Goal: Information Seeking & Learning: Learn about a topic

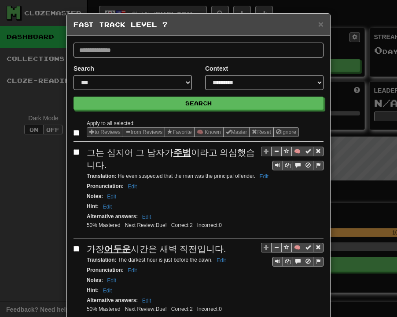
select select "*"
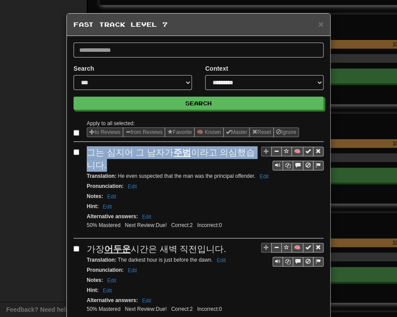
drag, startPoint x: 86, startPoint y: 149, endPoint x: 100, endPoint y: 162, distance: 18.7
click at [100, 162] on div "그는 심지어 그 남자가 주범 이라고 의심했습니다." at bounding box center [205, 158] width 237 height 25
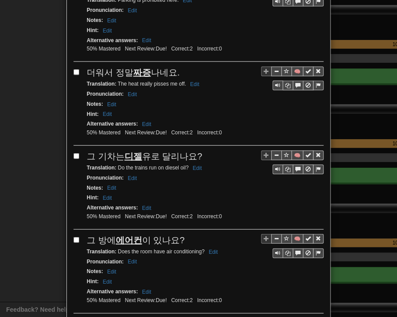
scroll to position [1583, 0]
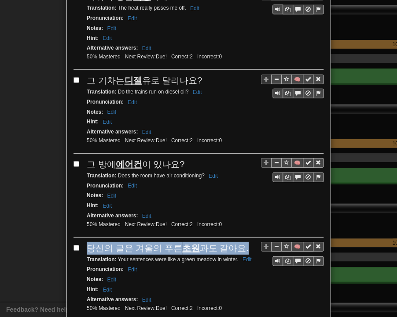
drag, startPoint x: 80, startPoint y: 190, endPoint x: 239, endPoint y: 191, distance: 158.3
click at [239, 242] on div "🧠 당신의 글은 겨울의 푸른 초원 과도 같아요. Translation : Your sentences were like a green meado…" at bounding box center [198, 282] width 250 height 80
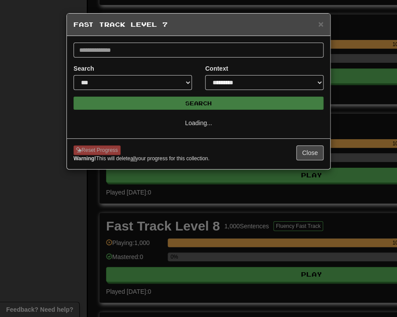
select select "*"
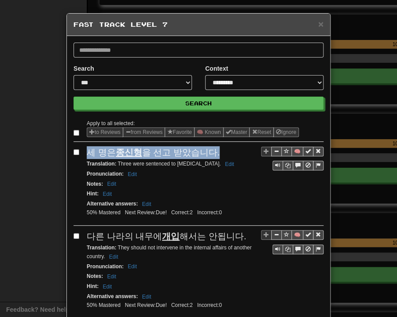
drag, startPoint x: 85, startPoint y: 153, endPoint x: 216, endPoint y: 156, distance: 131.5
click at [216, 156] on div "세 명은 종신형 을 선고 받았습니다." at bounding box center [205, 152] width 237 height 13
drag, startPoint x: 114, startPoint y: 162, endPoint x: 214, endPoint y: 166, distance: 100.3
click at [214, 166] on small "Translation : Three were sentenced to [MEDICAL_DATA]. Edit" at bounding box center [162, 164] width 150 height 6
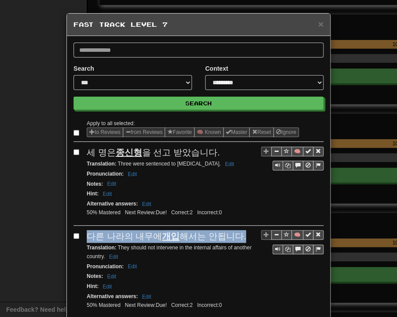
drag, startPoint x: 84, startPoint y: 231, endPoint x: 234, endPoint y: 234, distance: 149.9
click at [234, 234] on div "다른 나라의 내무에 개입 해서는 안됩니다." at bounding box center [205, 236] width 237 height 13
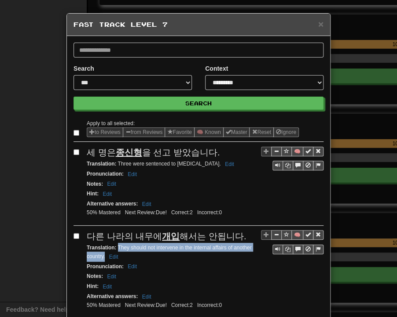
drag, startPoint x: 114, startPoint y: 244, endPoint x: 102, endPoint y: 252, distance: 15.0
click at [102, 252] on small "Translation : They should not intervene in the internal affairs of another coun…" at bounding box center [169, 252] width 164 height 15
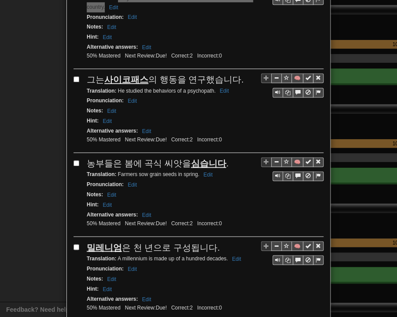
scroll to position [264, 0]
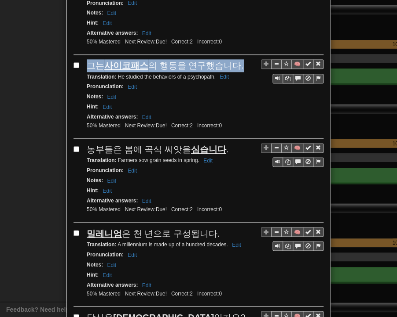
drag, startPoint x: 83, startPoint y: 60, endPoint x: 235, endPoint y: 64, distance: 151.7
click at [235, 64] on div "그는 사이코패스 의 행동을 연구했습니다." at bounding box center [205, 65] width 237 height 13
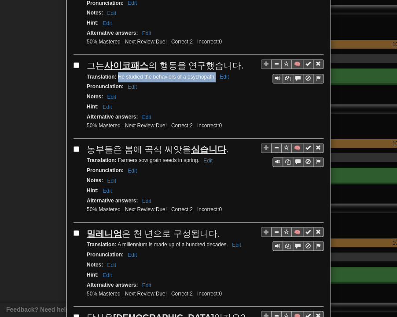
drag, startPoint x: 114, startPoint y: 74, endPoint x: 211, endPoint y: 76, distance: 96.7
click at [211, 76] on div "Translation : He studied the behaviors of a psychopath. Edit" at bounding box center [205, 77] width 237 height 10
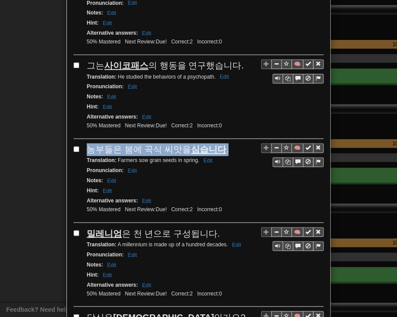
drag, startPoint x: 84, startPoint y: 143, endPoint x: 219, endPoint y: 149, distance: 134.7
click at [219, 149] on div "🧠 농부들은 봄에 곡식 씨앗을 심습니다 . Translation : Farmers sow grain seeds in spring. Edit P…" at bounding box center [198, 183] width 250 height 80
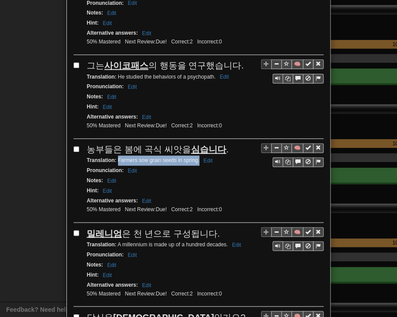
drag, startPoint x: 114, startPoint y: 153, endPoint x: 195, endPoint y: 155, distance: 81.3
click at [195, 157] on small "Translation : Farmers sow grain seeds in spring. Edit" at bounding box center [151, 160] width 128 height 6
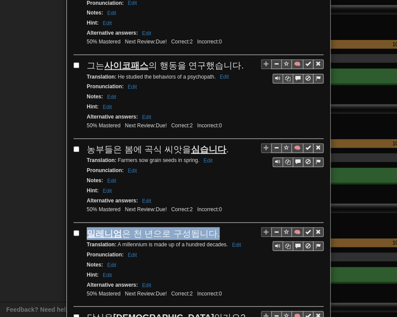
drag, startPoint x: 84, startPoint y: 222, endPoint x: 206, endPoint y: 226, distance: 122.7
click at [206, 227] on div "밀레니엄 은 천 년으로 구성됩니다." at bounding box center [205, 233] width 237 height 13
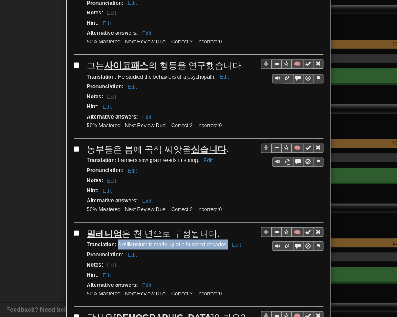
drag, startPoint x: 113, startPoint y: 238, endPoint x: 224, endPoint y: 238, distance: 110.3
click at [224, 241] on small "Translation : A millennium is made up of a hundred decades. Edit" at bounding box center [165, 244] width 157 height 6
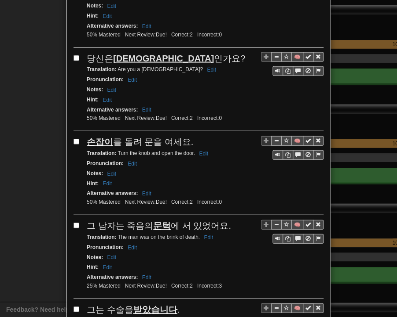
scroll to position [528, 0]
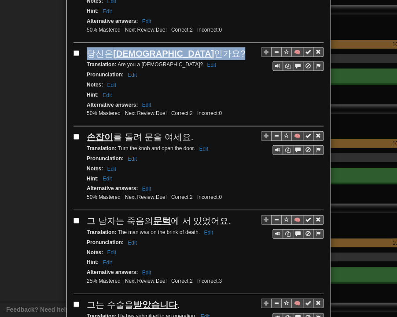
drag, startPoint x: 82, startPoint y: 41, endPoint x: 172, endPoint y: 43, distance: 89.7
click at [172, 47] on div "🧠 당신은 [DEMOGRAPHIC_DATA] 인가요? Translation : Are you a [DEMOGRAPHIC_DATA]? Edit …" at bounding box center [198, 87] width 250 height 80
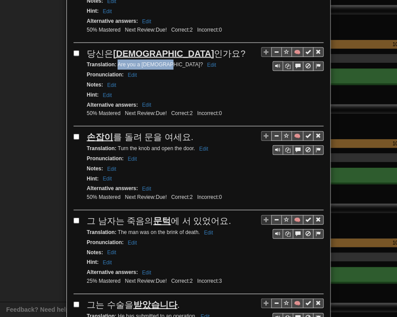
drag, startPoint x: 113, startPoint y: 56, endPoint x: 160, endPoint y: 55, distance: 47.1
click at [160, 62] on small "Translation : Are you a [DEMOGRAPHIC_DATA]? Edit" at bounding box center [153, 65] width 132 height 6
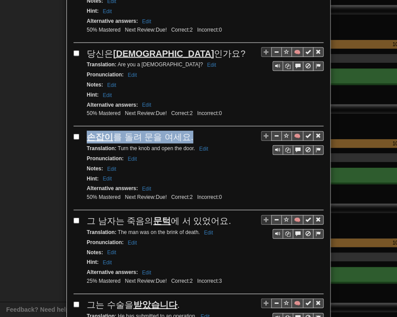
drag, startPoint x: 82, startPoint y: 124, endPoint x: 186, endPoint y: 127, distance: 103.3
click at [186, 131] on div "🧠 손잡이 를 돌려 문을 여세요. Translation : Turn the knob and open the door. Edit Pronunci…" at bounding box center [198, 171] width 250 height 80
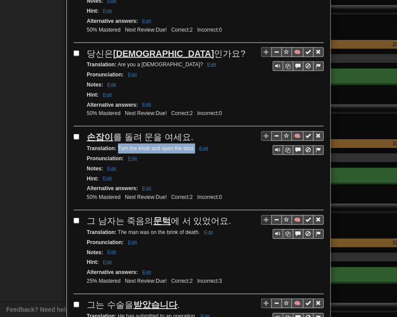
drag, startPoint x: 115, startPoint y: 139, endPoint x: 191, endPoint y: 141, distance: 76.5
click at [191, 144] on div "Translation : Turn the knob and open the door. Edit" at bounding box center [205, 149] width 237 height 10
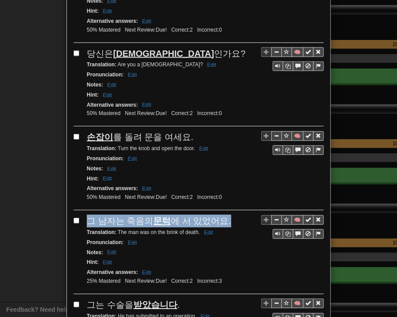
drag, startPoint x: 84, startPoint y: 209, endPoint x: 221, endPoint y: 210, distance: 136.3
click at [221, 215] on div "그 남자는 죽음의 문턱 에 서 있었어요." at bounding box center [205, 221] width 237 height 13
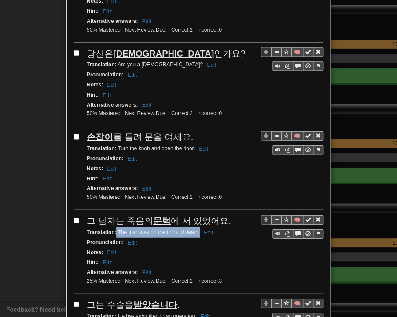
drag, startPoint x: 113, startPoint y: 218, endPoint x: 196, endPoint y: 222, distance: 83.6
click at [196, 229] on small "Translation : The man was on the brink of death. Edit" at bounding box center [151, 232] width 129 height 6
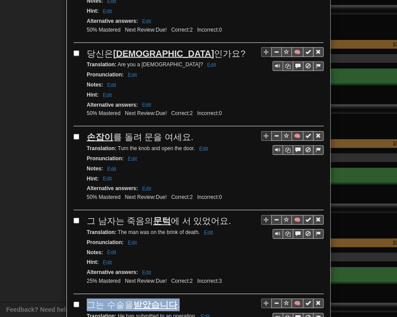
drag, startPoint x: 86, startPoint y: 292, endPoint x: 169, endPoint y: 292, distance: 83.1
click at [174, 299] on div "그는 수술을 받았습니다 ." at bounding box center [205, 305] width 237 height 13
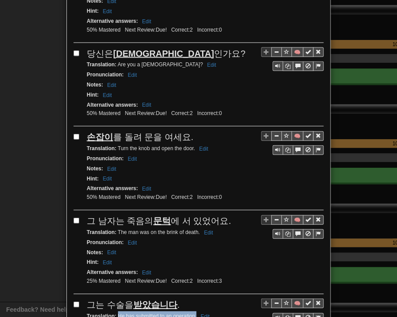
drag, startPoint x: 113, startPoint y: 302, endPoint x: 193, endPoint y: 302, distance: 79.1
click at [193, 313] on small "Translation : He has submitted to an operation. Edit" at bounding box center [149, 316] width 125 height 6
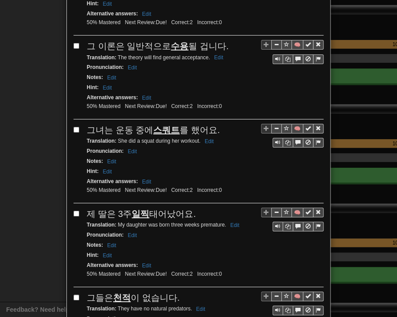
scroll to position [879, 0]
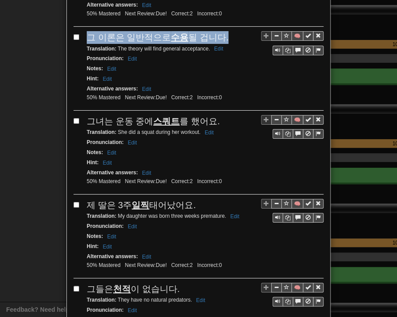
drag, startPoint x: 84, startPoint y: 23, endPoint x: 216, endPoint y: 22, distance: 131.9
click at [216, 33] on span "그 이론은 일반적으로 수용 될 겁니다." at bounding box center [158, 38] width 142 height 10
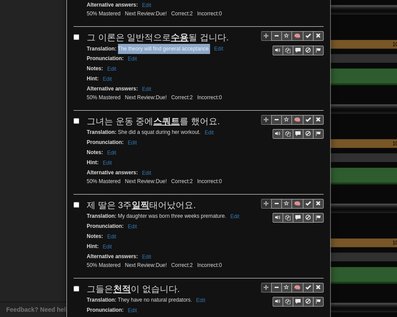
drag, startPoint x: 114, startPoint y: 32, endPoint x: 206, endPoint y: 35, distance: 91.5
click at [206, 44] on div "Translation : The theory will find general acceptance. Edit" at bounding box center [205, 49] width 237 height 10
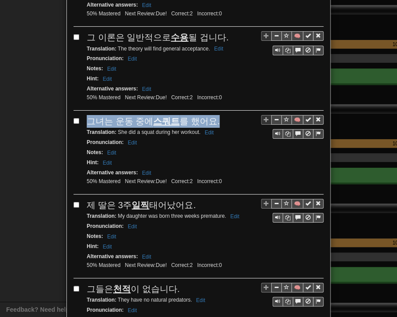
drag, startPoint x: 84, startPoint y: 103, endPoint x: 216, endPoint y: 101, distance: 131.9
click at [219, 115] on div "그녀는 운동 중에 스쿼트 를 했어요." at bounding box center [205, 121] width 237 height 13
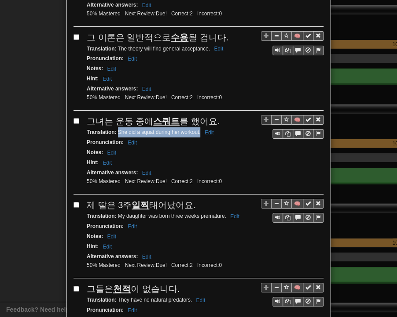
drag, startPoint x: 114, startPoint y: 113, endPoint x: 196, endPoint y: 115, distance: 81.8
click at [196, 129] on small "Translation : She did a squat during her workout. Edit" at bounding box center [151, 132] width 129 height 6
drag, startPoint x: 85, startPoint y: 187, endPoint x: 191, endPoint y: 188, distance: 106.4
click at [191, 199] on div "제 딸은 3주 일찍 태어났어요." at bounding box center [205, 205] width 237 height 13
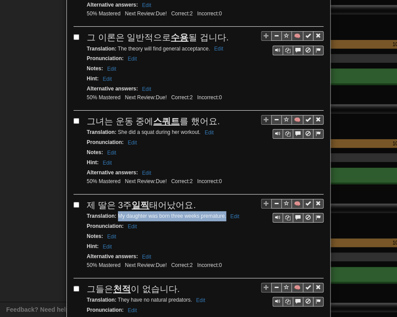
drag, startPoint x: 113, startPoint y: 196, endPoint x: 222, endPoint y: 196, distance: 108.1
click at [222, 213] on small "Translation : My daughter was born three weeks premature. Edit" at bounding box center [164, 216] width 155 height 6
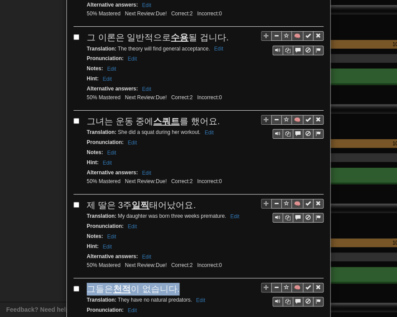
drag, startPoint x: 84, startPoint y: 267, endPoint x: 174, endPoint y: 268, distance: 90.6
click at [174, 283] on div "그들은 천적 이 없습니다." at bounding box center [205, 289] width 237 height 13
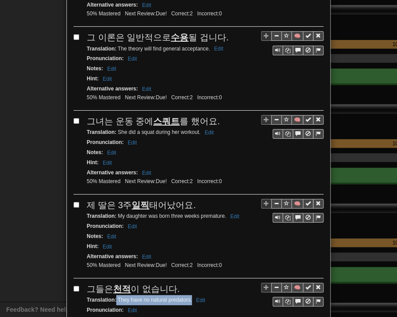
drag, startPoint x: 113, startPoint y: 278, endPoint x: 188, endPoint y: 279, distance: 75.2
click at [188, 297] on small "Translation : They have no natural predators. Edit" at bounding box center [147, 300] width 121 height 6
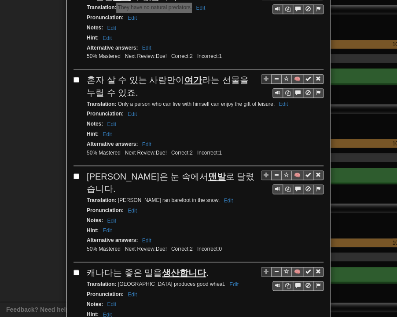
scroll to position [1187, 0]
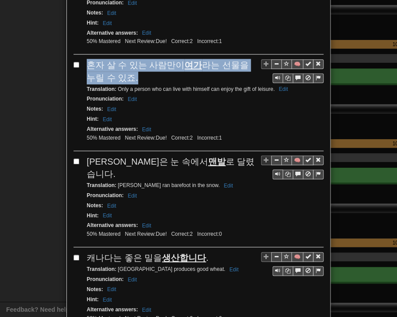
drag, startPoint x: 84, startPoint y: 39, endPoint x: 127, endPoint y: 56, distance: 45.6
click at [127, 59] on div "혼자 살 수 있는 사람만이 여가 라는 선물을 누릴 수 있죠." at bounding box center [205, 71] width 237 height 25
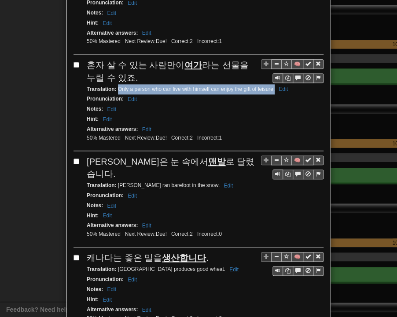
drag, startPoint x: 114, startPoint y: 65, endPoint x: 268, endPoint y: 69, distance: 153.5
click at [271, 84] on div "Translation : Only a person who can live with himself can enjoy the gift of lei…" at bounding box center [205, 89] width 237 height 10
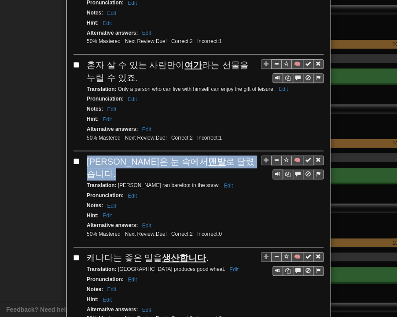
drag, startPoint x: 84, startPoint y: 136, endPoint x: 208, endPoint y: 132, distance: 124.5
click at [208, 156] on div "[PERSON_NAME]은 눈 속에서 맨발 로 달렸습니다." at bounding box center [205, 168] width 237 height 25
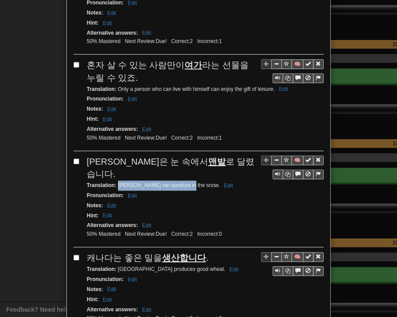
drag, startPoint x: 114, startPoint y: 149, endPoint x: 182, endPoint y: 149, distance: 68.1
click at [182, 182] on small "Translation : [PERSON_NAME] in the snow. Edit" at bounding box center [161, 185] width 149 height 6
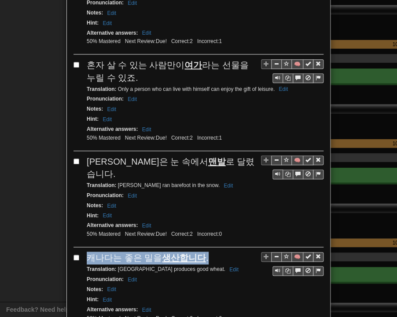
drag, startPoint x: 83, startPoint y: 220, endPoint x: 199, endPoint y: 218, distance: 116.1
click at [199, 252] on div "🧠 캐나다는 좋은 밀을 생산합니다 . Translation : [GEOGRAPHIC_DATA] produces good wheat. Edit …" at bounding box center [198, 292] width 250 height 80
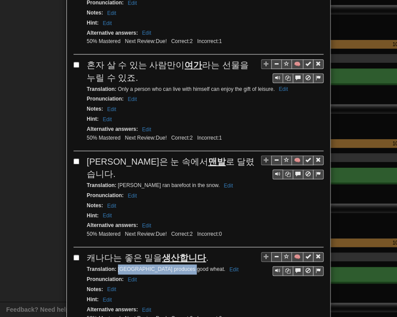
drag, startPoint x: 114, startPoint y: 229, endPoint x: 186, endPoint y: 231, distance: 71.7
click at [186, 266] on small "Translation : [GEOGRAPHIC_DATA] produces good wheat. Edit" at bounding box center [164, 269] width 154 height 6
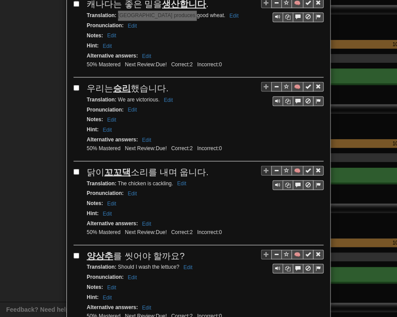
scroll to position [1451, 0]
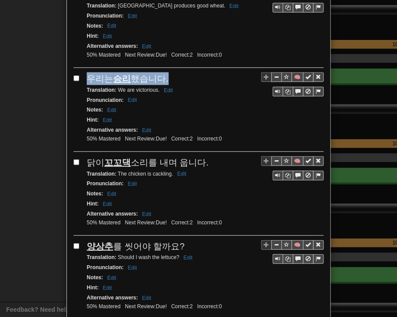
drag, startPoint x: 85, startPoint y: 35, endPoint x: 162, endPoint y: 36, distance: 76.5
click at [162, 72] on div "우리는 승리 했습니다." at bounding box center [205, 78] width 237 height 13
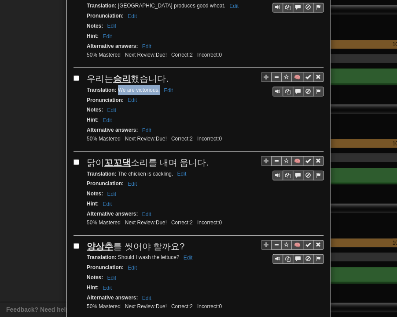
drag, startPoint x: 114, startPoint y: 46, endPoint x: 156, endPoint y: 52, distance: 41.7
click at [156, 85] on div "Translation : We are victorious. Edit" at bounding box center [205, 90] width 237 height 10
drag, startPoint x: 84, startPoint y: 119, endPoint x: 201, endPoint y: 120, distance: 116.9
click at [201, 156] on div "닭이 꼬꼬댁 소리를 내며 웁니다." at bounding box center [205, 162] width 237 height 13
drag, startPoint x: 114, startPoint y: 129, endPoint x: 169, endPoint y: 135, distance: 54.8
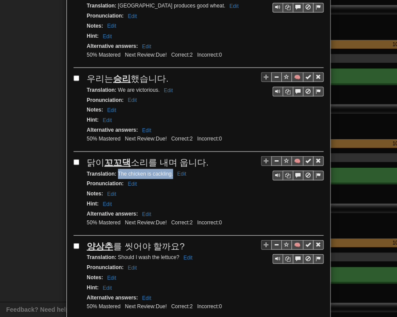
click at [169, 169] on div "Translation : The chicken is cackling. Edit" at bounding box center [205, 174] width 237 height 10
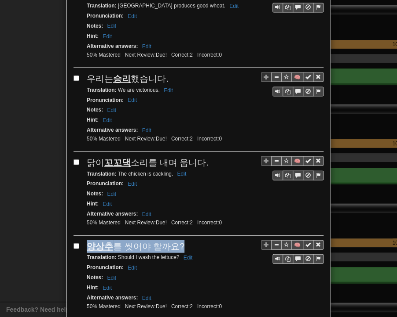
drag, startPoint x: 84, startPoint y: 201, endPoint x: 176, endPoint y: 201, distance: 92.3
click at [176, 240] on div "양상추 를 씻어야 할까요?" at bounding box center [205, 246] width 237 height 13
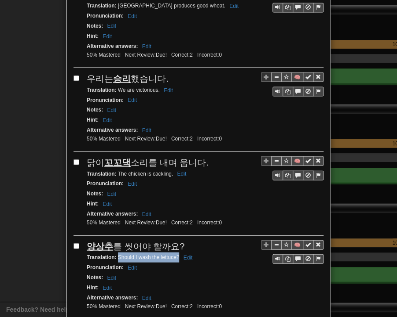
drag, startPoint x: 114, startPoint y: 213, endPoint x: 175, endPoint y: 213, distance: 60.7
click at [175, 254] on small "Translation : Should I wash the lettuce? Edit" at bounding box center [141, 257] width 108 height 6
drag, startPoint x: 85, startPoint y: 287, endPoint x: 228, endPoint y: 284, distance: 143.3
drag, startPoint x: 114, startPoint y: 295, endPoint x: 192, endPoint y: 298, distance: 77.4
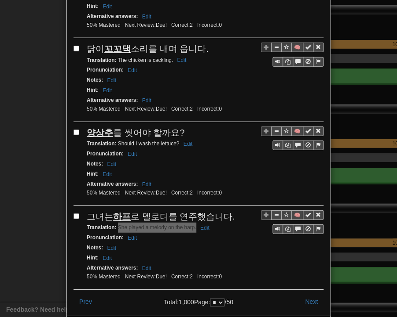
scroll to position [1565, 0]
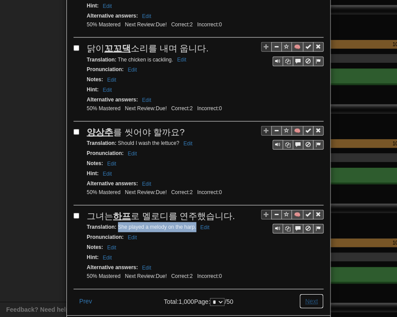
click at [306, 294] on button "Next" at bounding box center [311, 301] width 24 height 15
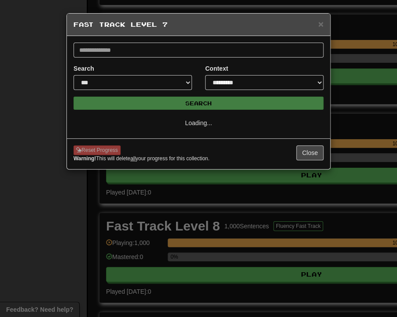
select select "*"
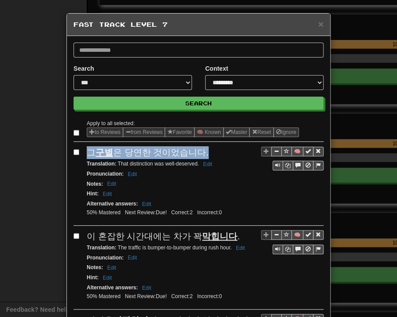
drag, startPoint x: 84, startPoint y: 152, endPoint x: 206, endPoint y: 154, distance: 121.8
click at [206, 154] on div "그 구별 은 당연한 것이었습니다." at bounding box center [205, 152] width 237 height 13
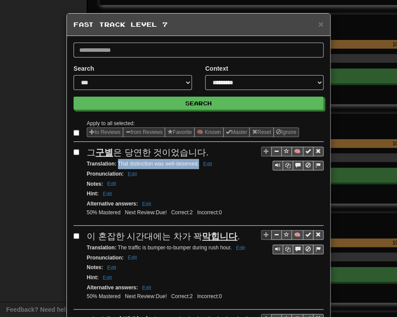
drag, startPoint x: 114, startPoint y: 164, endPoint x: 194, endPoint y: 164, distance: 80.4
click at [194, 164] on small "Translation : That distinction was well-deserved. Edit" at bounding box center [151, 164] width 128 height 6
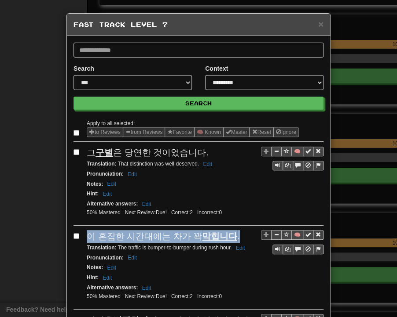
drag, startPoint x: 83, startPoint y: 233, endPoint x: 231, endPoint y: 233, distance: 148.1
click at [231, 233] on div "이 혼잡한 시간대에는 차가 꽉 막힙니다 ." at bounding box center [205, 236] width 237 height 13
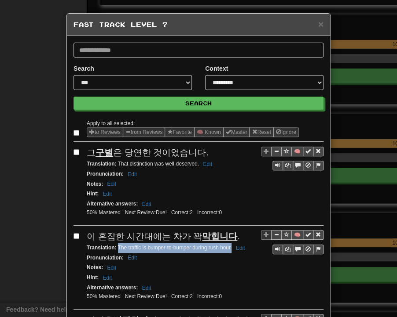
drag, startPoint x: 114, startPoint y: 244, endPoint x: 227, endPoint y: 246, distance: 113.0
click at [227, 246] on small "Translation : The traffic is bumper-to-bumper during rush hour. Edit" at bounding box center [167, 248] width 160 height 6
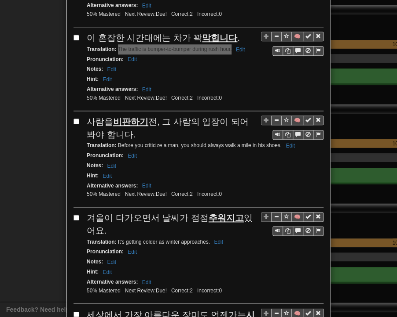
scroll to position [264, 0]
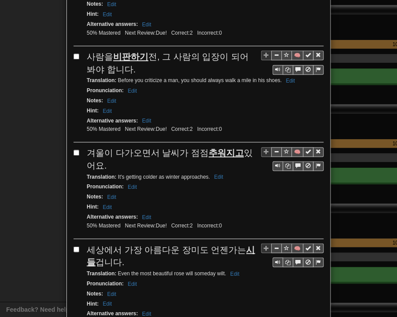
drag, startPoint x: 84, startPoint y: 50, endPoint x: 122, endPoint y: 66, distance: 41.3
click at [122, 66] on div "사람을 비판하기 전, 그 사람의 입장이 되어봐야 합니다." at bounding box center [205, 63] width 237 height 25
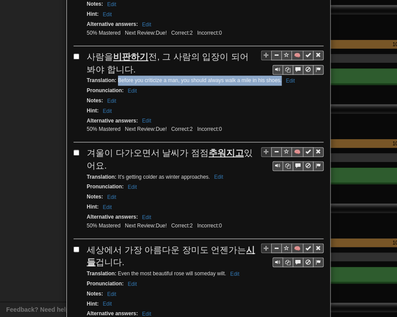
drag, startPoint x: 114, startPoint y: 74, endPoint x: 277, endPoint y: 80, distance: 163.2
click at [277, 80] on div "Translation : Before you criticize a man, you should always walk a mile in his …" at bounding box center [205, 81] width 237 height 10
drag, startPoint x: 84, startPoint y: 146, endPoint x: 97, endPoint y: 157, distance: 16.5
click at [97, 158] on div "겨울이 다가오면서 날씨가 점점 추워지고 있어요." at bounding box center [205, 159] width 237 height 25
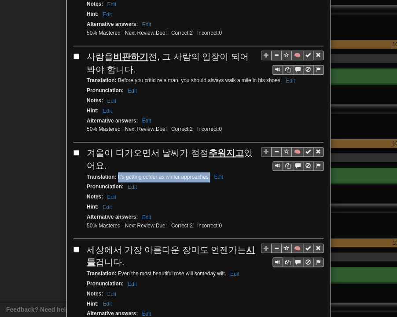
drag, startPoint x: 114, startPoint y: 171, endPoint x: 206, endPoint y: 173, distance: 91.9
click at [206, 174] on small "Translation : It's getting colder as winter approaches. Edit" at bounding box center [156, 177] width 139 height 6
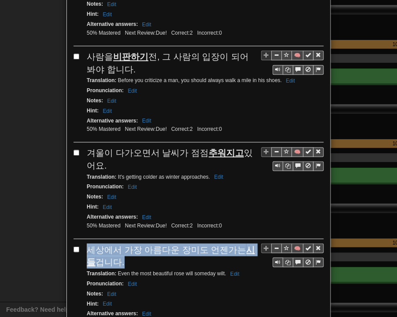
drag, startPoint x: 85, startPoint y: 244, endPoint x: 110, endPoint y: 252, distance: 26.3
click at [110, 252] on div "세상에서 가장 아름다운 장미도 언젠가는 시들 겁니다." at bounding box center [205, 256] width 237 height 25
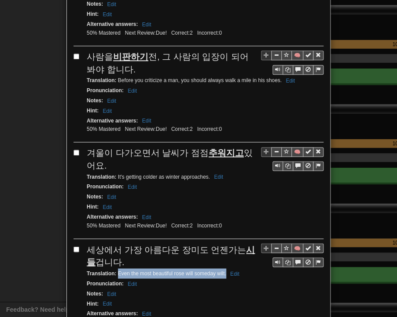
drag, startPoint x: 114, startPoint y: 265, endPoint x: 222, endPoint y: 266, distance: 107.7
click at [222, 270] on small "Translation : Even the most beautiful rose will someday wilt. Edit" at bounding box center [164, 273] width 155 height 6
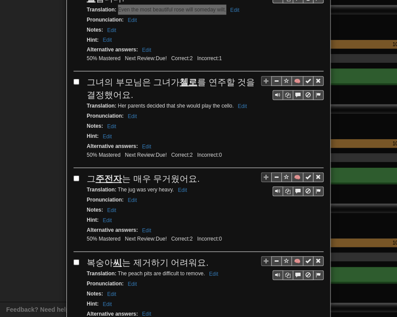
scroll to position [571, 0]
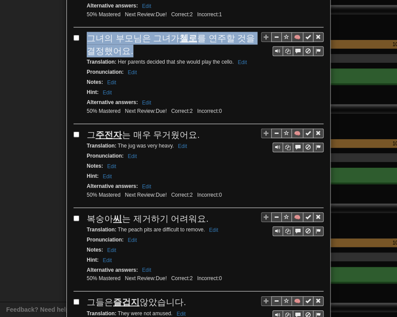
drag, startPoint x: 84, startPoint y: 25, endPoint x: 120, endPoint y: 38, distance: 38.0
click at [120, 38] on div "그녀의 부모님은 그녀가 첼로 를 연주할 것을 결정했어요." at bounding box center [205, 44] width 237 height 25
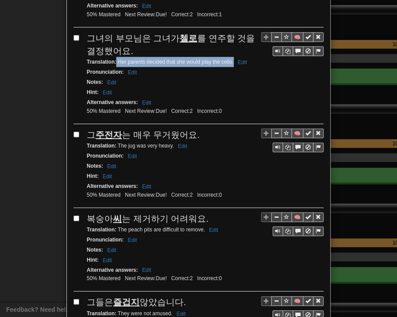
drag, startPoint x: 113, startPoint y: 51, endPoint x: 228, endPoint y: 55, distance: 114.8
click at [229, 57] on div "Translation : Her parents decided that she would play the cello. Edit" at bounding box center [205, 62] width 237 height 10
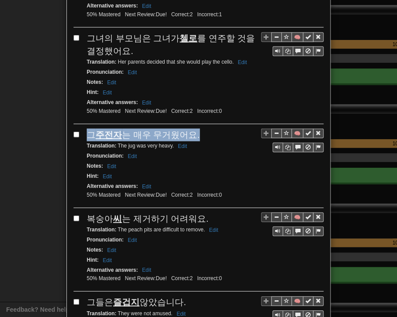
drag, startPoint x: 85, startPoint y: 120, endPoint x: 192, endPoint y: 126, distance: 107.4
click at [192, 129] on div "그 주전자 는 매우 무거웠어요." at bounding box center [205, 135] width 237 height 13
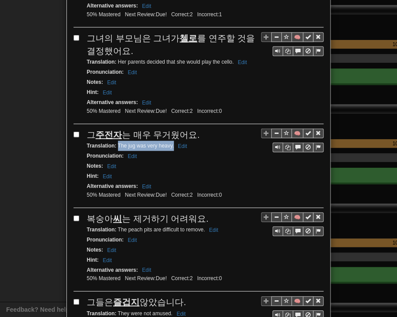
drag, startPoint x: 114, startPoint y: 135, endPoint x: 168, endPoint y: 137, distance: 53.7
click at [169, 141] on div "Translation : The jug was very heavy. Edit" at bounding box center [205, 146] width 237 height 10
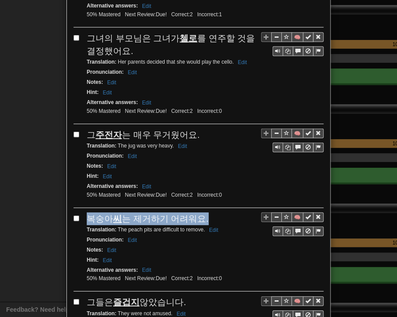
drag, startPoint x: 84, startPoint y: 207, endPoint x: 198, endPoint y: 204, distance: 113.5
click at [198, 214] on span "복숭아 씨 는 제거하기 어려워요." at bounding box center [148, 219] width 122 height 10
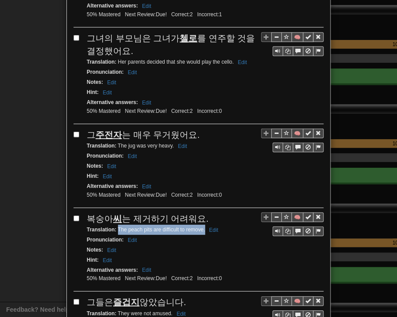
drag, startPoint x: 114, startPoint y: 217, endPoint x: 201, endPoint y: 218, distance: 87.0
click at [201, 227] on small "Translation : The peach pits are difficult to remove. Edit" at bounding box center [154, 230] width 134 height 6
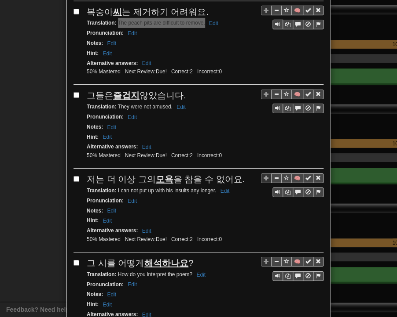
scroll to position [791, 0]
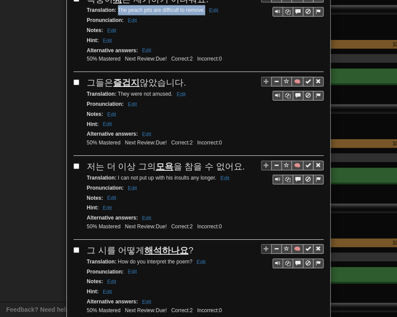
drag, startPoint x: 86, startPoint y: 67, endPoint x: 179, endPoint y: 71, distance: 93.7
click at [179, 78] on span "그들은 즐겁지 않았습니다." at bounding box center [136, 83] width 99 height 10
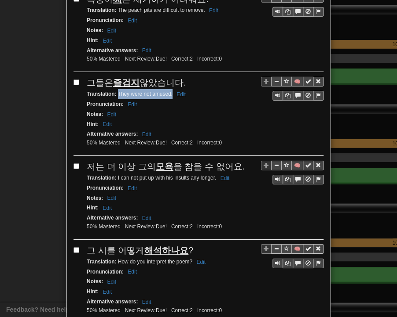
drag, startPoint x: 114, startPoint y: 80, endPoint x: 169, endPoint y: 84, distance: 54.6
click at [169, 89] on div "Translation : They were not amused. Edit" at bounding box center [205, 94] width 237 height 10
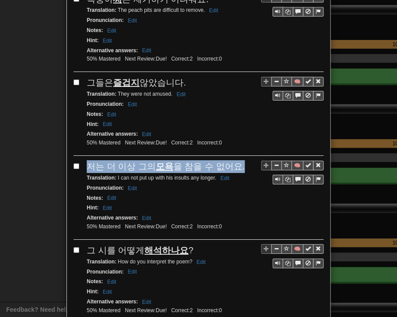
drag, startPoint x: 86, startPoint y: 151, endPoint x: 233, endPoint y: 148, distance: 147.3
click at [233, 160] on div "저는 더 이상 그의 모욕 을 참을 수 없어요." at bounding box center [205, 166] width 237 height 13
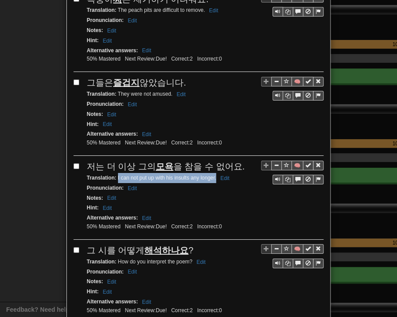
drag, startPoint x: 113, startPoint y: 162, endPoint x: 211, endPoint y: 164, distance: 97.2
click at [212, 173] on div "Translation : I can not put up with his insults any longer. Edit" at bounding box center [205, 178] width 237 height 10
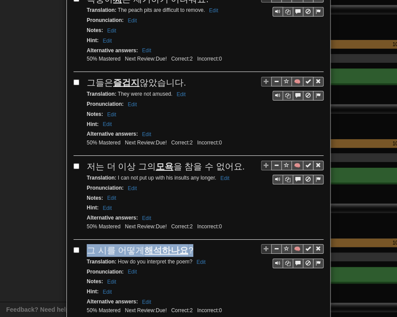
drag, startPoint x: 84, startPoint y: 233, endPoint x: 186, endPoint y: 233, distance: 102.4
click at [186, 244] on div "그 시를 어떻게 해석하나요 ?" at bounding box center [205, 250] width 237 height 13
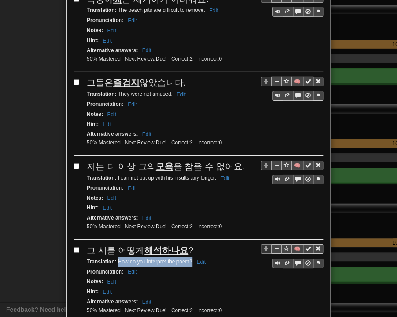
drag, startPoint x: 114, startPoint y: 244, endPoint x: 188, endPoint y: 243, distance: 74.3
click at [188, 259] on small "Translation : How do you interpret the poem? Edit" at bounding box center [147, 262] width 121 height 6
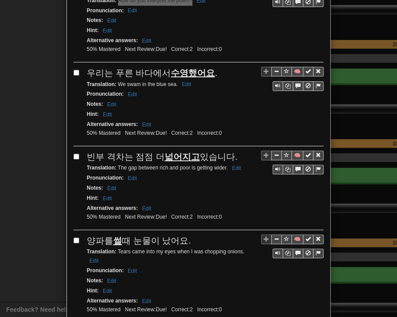
scroll to position [1055, 0]
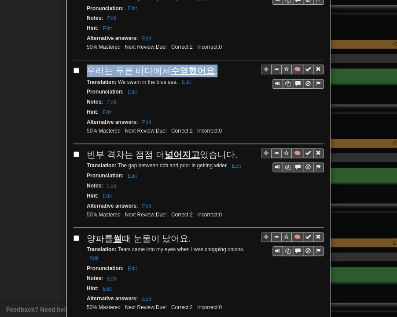
drag, startPoint x: 84, startPoint y: 51, endPoint x: 207, endPoint y: 56, distance: 123.2
click at [207, 65] on div "우리는 푸른 바다에서 수영했어요 ." at bounding box center [205, 71] width 237 height 13
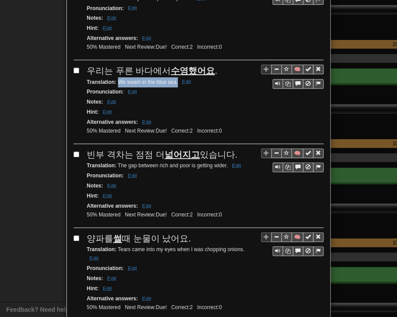
drag, startPoint x: 114, startPoint y: 62, endPoint x: 173, endPoint y: 64, distance: 58.9
click at [173, 79] on small "Translation : We swam in the blue sea. Edit" at bounding box center [140, 82] width 107 height 6
drag, startPoint x: 85, startPoint y: 131, endPoint x: 228, endPoint y: 132, distance: 143.3
click at [228, 149] on div "빈부 격차는 점점 더 넓어지고 있습니다." at bounding box center [205, 155] width 237 height 13
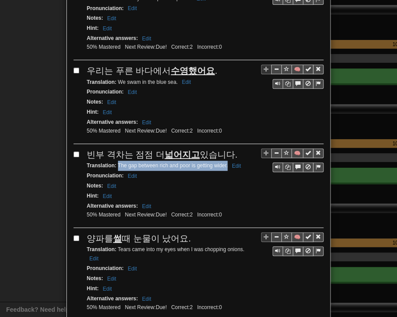
drag, startPoint x: 114, startPoint y: 146, endPoint x: 224, endPoint y: 147, distance: 109.9
click at [224, 161] on div "Translation : The gap between rich and poor is getting wider. Edit" at bounding box center [205, 166] width 237 height 10
drag, startPoint x: 84, startPoint y: 217, endPoint x: 185, endPoint y: 213, distance: 100.7
click at [185, 233] on div "양파를 썰 때 눈물이 났어요." at bounding box center [205, 239] width 237 height 13
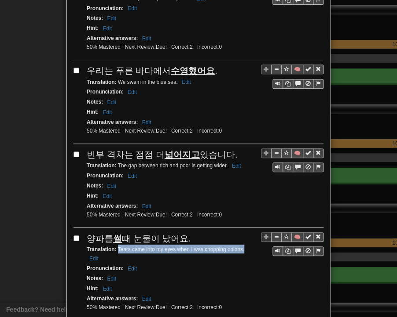
drag, startPoint x: 114, startPoint y: 229, endPoint x: 241, endPoint y: 226, distance: 127.1
click at [241, 245] on div "Translation : Tears came into my eyes when I was chopping onions. Edit" at bounding box center [205, 254] width 237 height 19
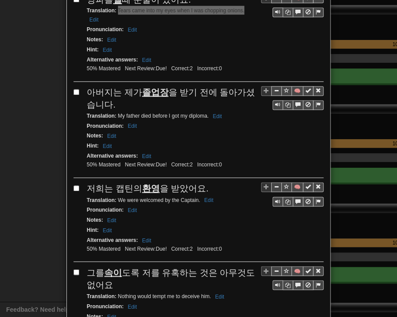
scroll to position [1319, 0]
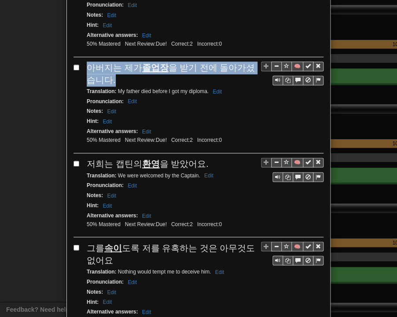
drag, startPoint x: 85, startPoint y: 40, endPoint x: 104, endPoint y: 56, distance: 24.0
click at [104, 62] on div "아버지는 제가 졸업장 을 받기 전에 돌아가셨습니다." at bounding box center [205, 74] width 237 height 25
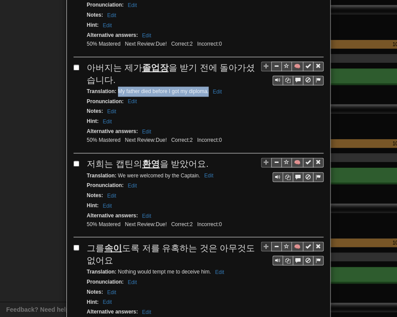
drag, startPoint x: 114, startPoint y: 64, endPoint x: 203, endPoint y: 69, distance: 88.5
click at [204, 87] on div "Translation : My father died before I got my diploma. Edit" at bounding box center [205, 92] width 237 height 10
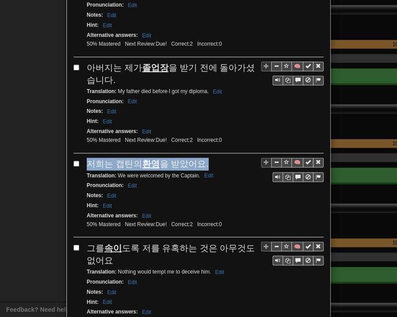
drag, startPoint x: 85, startPoint y: 135, endPoint x: 200, endPoint y: 140, distance: 114.4
click at [200, 158] on div "저희는 캡틴의 환영 을 받았어요." at bounding box center [205, 164] width 237 height 13
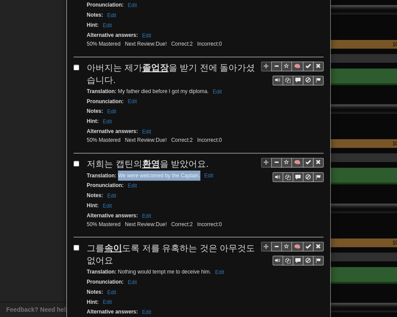
drag, startPoint x: 114, startPoint y: 148, endPoint x: 197, endPoint y: 151, distance: 82.7
click at [197, 172] on small "Translation : We were welcomed by the Captain. [PERSON_NAME]" at bounding box center [151, 175] width 129 height 6
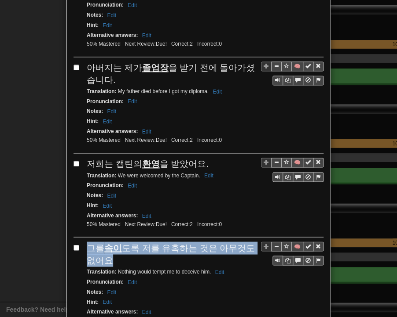
drag, startPoint x: 85, startPoint y: 218, endPoint x: 103, endPoint y: 233, distance: 22.8
click at [103, 242] on div "그를 속이 도록 저를 유혹하는 것은 아무것도 없어요" at bounding box center [205, 254] width 237 height 25
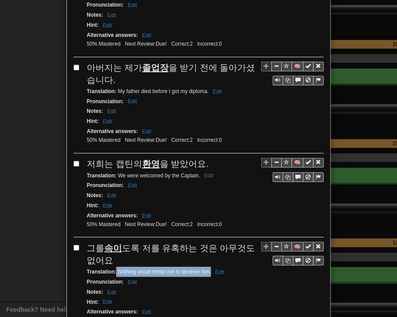
drag, startPoint x: 113, startPoint y: 244, endPoint x: 207, endPoint y: 244, distance: 94.1
click at [207, 269] on small "Translation : Nothing would tempt me to deceive him. Edit" at bounding box center [157, 272] width 140 height 6
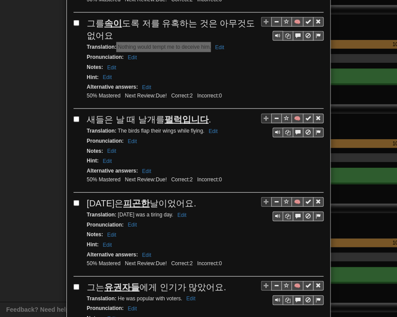
scroll to position [1583, 0]
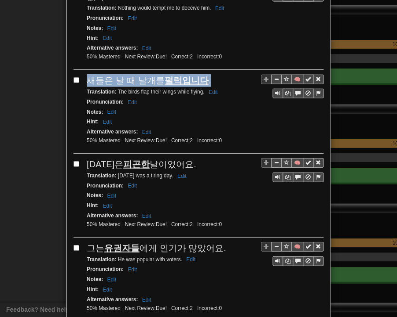
drag, startPoint x: 88, startPoint y: 51, endPoint x: 211, endPoint y: 44, distance: 123.3
click at [211, 74] on div "새들은 날 때 날개를 펄럭입니다 ." at bounding box center [205, 80] width 237 height 13
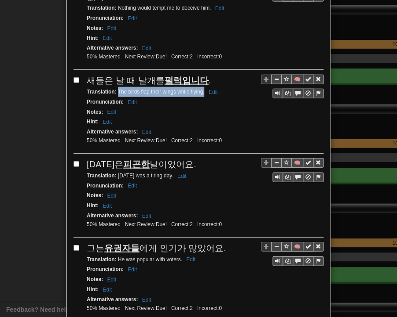
drag, startPoint x: 114, startPoint y: 62, endPoint x: 200, endPoint y: 66, distance: 86.3
click at [200, 87] on div "Translation : The birds flap their wings while flying. Edit" at bounding box center [205, 92] width 237 height 10
drag, startPoint x: 83, startPoint y: 134, endPoint x: 184, endPoint y: 130, distance: 101.6
click at [184, 158] on div "🧠 [DATE]은 피곤한 날이었어요. Translation : [DATE] was a tiring day. Edit Pronunciation …" at bounding box center [198, 198] width 250 height 80
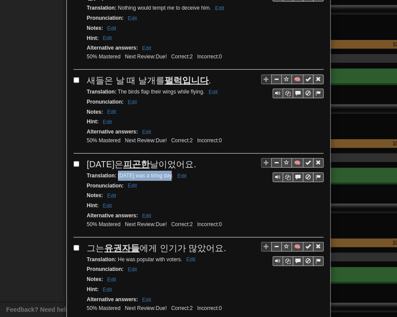
drag, startPoint x: 114, startPoint y: 145, endPoint x: 167, endPoint y: 146, distance: 52.8
click at [167, 173] on small "Translation : [DATE] was a tiring day. Edit" at bounding box center [138, 176] width 102 height 6
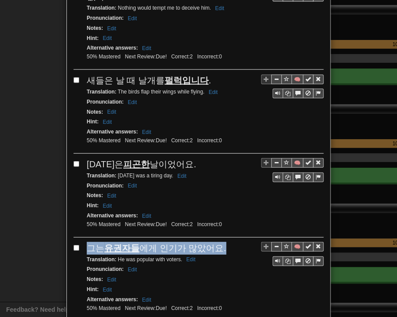
drag, startPoint x: 86, startPoint y: 214, endPoint x: 217, endPoint y: 216, distance: 130.6
click at [217, 242] on div "그는 유권자들 에게 인기가 많았어요." at bounding box center [205, 248] width 237 height 13
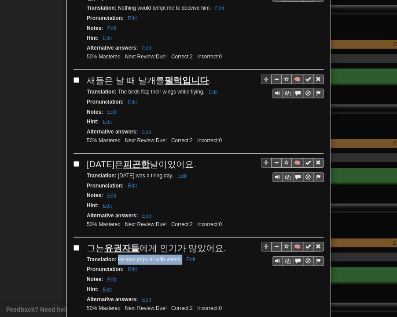
drag, startPoint x: 114, startPoint y: 226, endPoint x: 178, endPoint y: 228, distance: 64.7
click at [178, 257] on small "Translation : He was popular with voters. Edit" at bounding box center [142, 260] width 111 height 6
click at [263, 275] on div "Notes : Edit" at bounding box center [205, 280] width 237 height 10
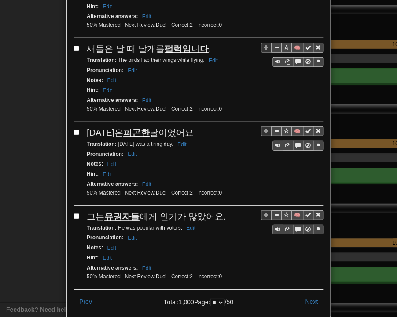
scroll to position [1627, 0]
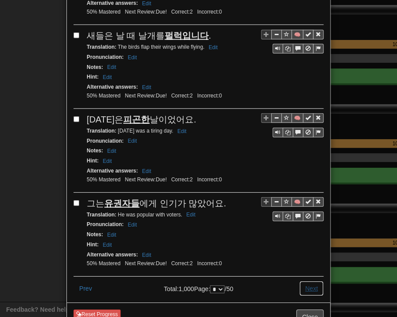
click at [311, 281] on button "Next" at bounding box center [311, 288] width 24 height 15
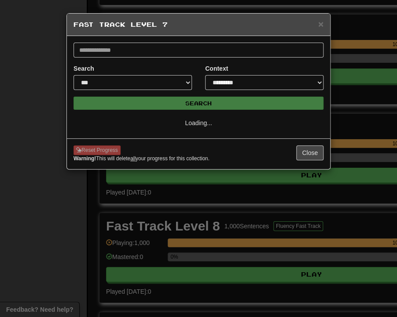
scroll to position [0, 0]
select select "*"
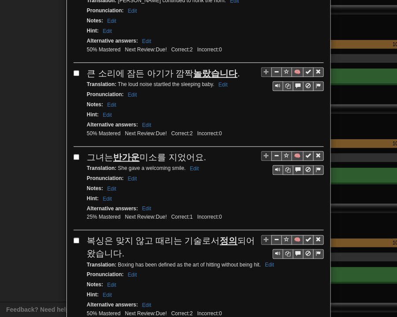
scroll to position [132, 0]
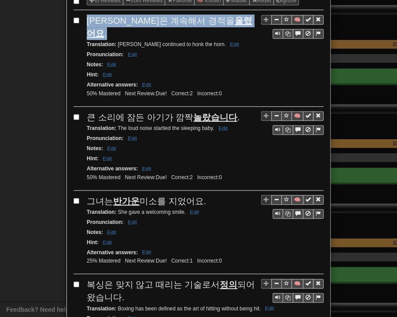
drag, startPoint x: 84, startPoint y: 17, endPoint x: 201, endPoint y: 24, distance: 116.7
click at [201, 24] on div "[PERSON_NAME]은 계속해서 경적을 울렸어요 ." at bounding box center [205, 27] width 237 height 25
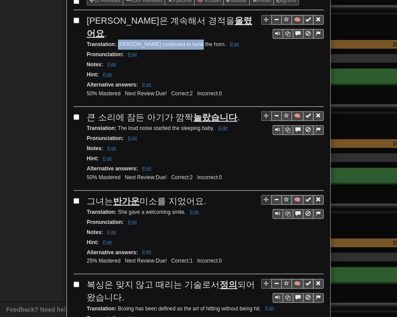
drag, startPoint x: 114, startPoint y: 30, endPoint x: 188, endPoint y: 34, distance: 74.4
click at [188, 40] on div "Translation : [PERSON_NAME] continued to honk the horn. Edit" at bounding box center [205, 45] width 237 height 10
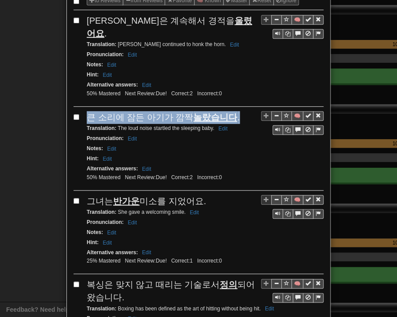
drag, startPoint x: 84, startPoint y: 103, endPoint x: 230, endPoint y: 104, distance: 146.4
click at [231, 111] on div "큰 소리에 잠든 아기가 깜짝 놀랐습니다 ." at bounding box center [205, 117] width 237 height 13
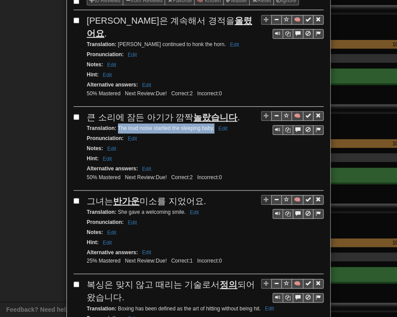
drag, startPoint x: 114, startPoint y: 114, endPoint x: 210, endPoint y: 115, distance: 96.3
click at [210, 125] on small "Translation : The loud noise startled the sleeping baby. Edit" at bounding box center [158, 128] width 143 height 6
drag, startPoint x: 85, startPoint y: 185, endPoint x: 202, endPoint y: 182, distance: 117.4
click at [202, 195] on div "그녀는 반가운 미소를 지었어요." at bounding box center [205, 201] width 237 height 13
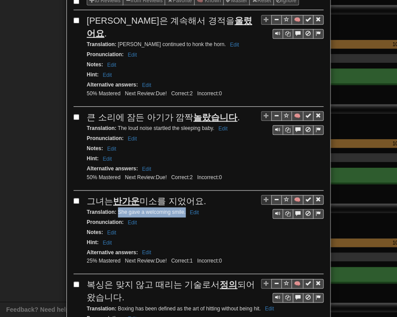
drag, startPoint x: 114, startPoint y: 195, endPoint x: 182, endPoint y: 196, distance: 67.3
click at [182, 209] on small "Translation : She gave a welcoming smile. Edit" at bounding box center [144, 212] width 115 height 6
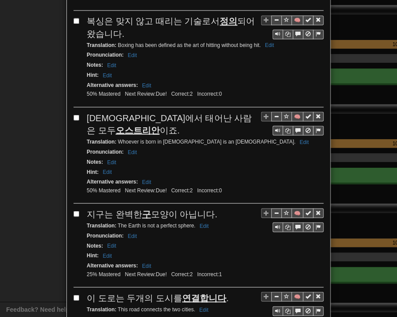
scroll to position [352, 0]
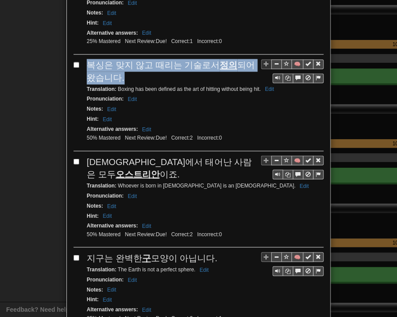
drag, startPoint x: 85, startPoint y: 48, endPoint x: 116, endPoint y: 60, distance: 33.1
click at [116, 60] on div "복싱은 맞지 않고 때리는 기술로서 정의 되어 왔습니다." at bounding box center [205, 71] width 237 height 25
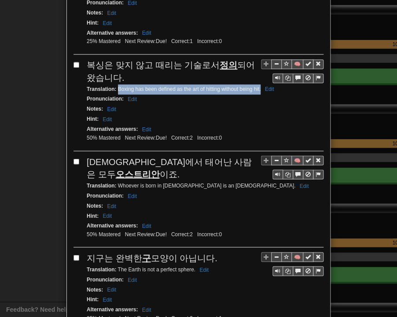
drag, startPoint x: 115, startPoint y: 69, endPoint x: 255, endPoint y: 71, distance: 140.2
click at [257, 86] on small "Translation : Boxing has been defined as the art of hitting without being hit. …" at bounding box center [181, 89] width 189 height 6
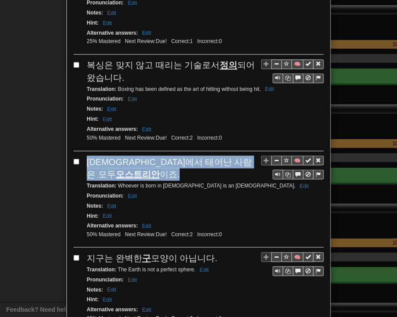
drag, startPoint x: 85, startPoint y: 141, endPoint x: 112, endPoint y: 151, distance: 28.7
click at [112, 156] on div "[DEMOGRAPHIC_DATA]에서 태어난 사람은 모두 [PERSON_NAME]." at bounding box center [205, 168] width 237 height 25
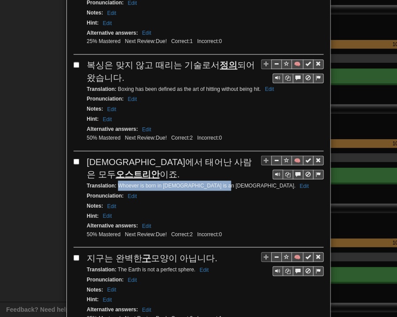
drag, startPoint x: 114, startPoint y: 164, endPoint x: 210, endPoint y: 167, distance: 95.4
click at [210, 182] on small "Translation : Whoever is born in [DEMOGRAPHIC_DATA] is an [DEMOGRAPHIC_DATA] Ed…" at bounding box center [199, 185] width 224 height 6
drag, startPoint x: 83, startPoint y: 236, endPoint x: 210, endPoint y: 240, distance: 127.5
click at [210, 252] on div "지구는 완벽한 구 모양이 아닙니다." at bounding box center [205, 258] width 237 height 13
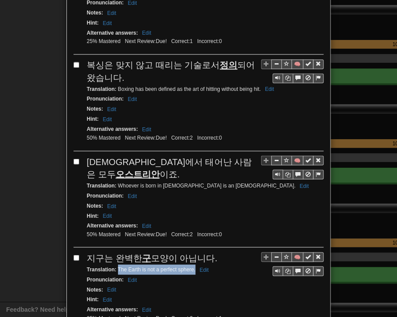
drag, startPoint x: 114, startPoint y: 245, endPoint x: 191, endPoint y: 251, distance: 77.2
click at [191, 265] on div "Translation : The Earth is not a perfect sphere. Edit" at bounding box center [205, 270] width 237 height 10
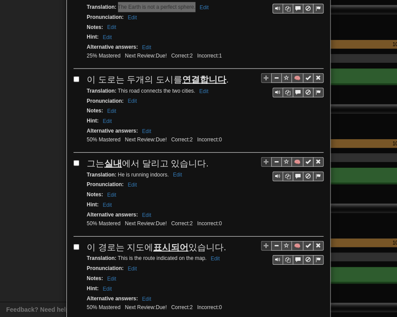
scroll to position [615, 0]
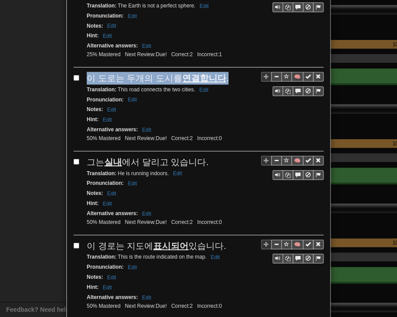
drag, startPoint x: 81, startPoint y: 52, endPoint x: 219, endPoint y: 55, distance: 138.5
click at [219, 72] on div "🧠 이 도로는 두개의 도시를 연결합니다 . Translation : This road connects the two cities. Edit P…" at bounding box center [198, 112] width 250 height 80
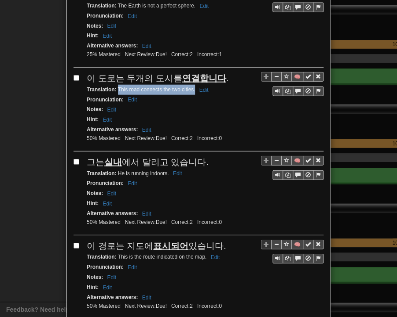
drag, startPoint x: 116, startPoint y: 68, endPoint x: 191, endPoint y: 68, distance: 74.7
click at [191, 87] on small "Translation : This road connects the two cities. Edit" at bounding box center [149, 90] width 124 height 6
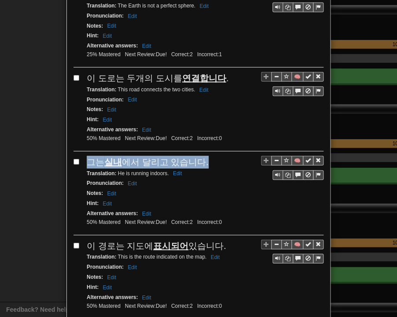
drag, startPoint x: 84, startPoint y: 138, endPoint x: 202, endPoint y: 136, distance: 117.8
click at [202, 156] on div "그는 실내 에서 달리고 있습니다." at bounding box center [205, 162] width 237 height 13
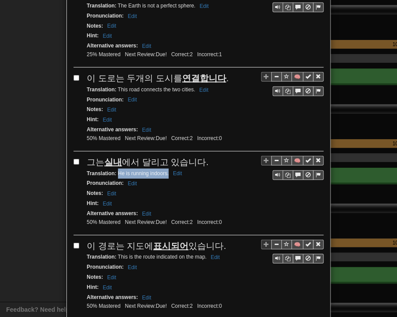
drag, startPoint x: 114, startPoint y: 149, endPoint x: 164, endPoint y: 152, distance: 49.7
click at [164, 169] on div "Translation : He is running indoors. Edit" at bounding box center [205, 174] width 237 height 10
drag, startPoint x: 84, startPoint y: 219, endPoint x: 221, endPoint y: 221, distance: 136.7
click at [221, 240] on div "이 경로는 지도에 표시되어 있습니다." at bounding box center [205, 246] width 237 height 13
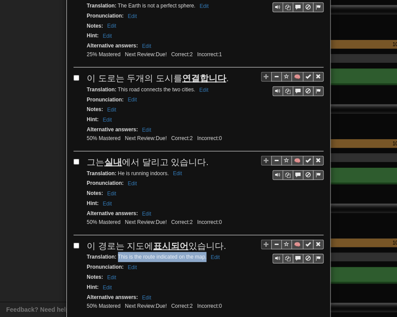
drag, startPoint x: 114, startPoint y: 229, endPoint x: 202, endPoint y: 232, distance: 88.4
click at [202, 254] on small "Translation : This is the route indicated on the map. Edit" at bounding box center [154, 257] width 135 height 6
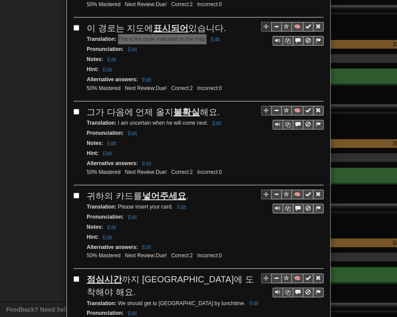
scroll to position [835, 0]
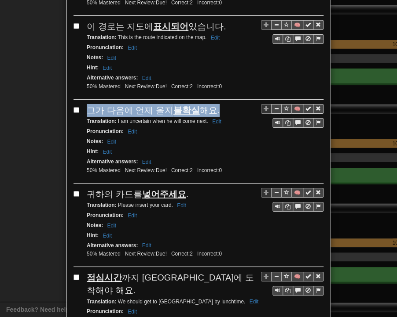
drag, startPoint x: 84, startPoint y: 81, endPoint x: 211, endPoint y: 83, distance: 126.6
click at [211, 104] on div "그가 다음에 언제 올지 불확실 해요." at bounding box center [205, 110] width 237 height 13
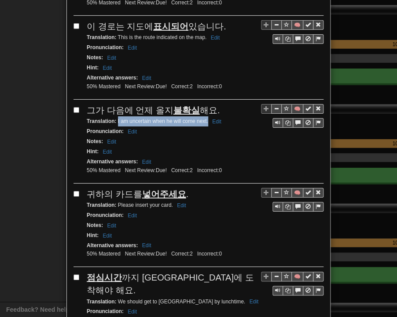
drag, startPoint x: 113, startPoint y: 91, endPoint x: 204, endPoint y: 94, distance: 90.6
click at [204, 118] on small "Translation : I am uncertain when he will come next. Edit" at bounding box center [155, 121] width 137 height 6
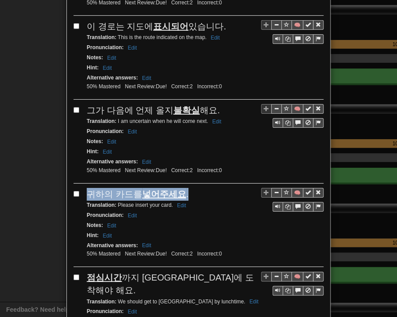
drag, startPoint x: 90, startPoint y: 163, endPoint x: 190, endPoint y: 167, distance: 100.3
click at [190, 188] on div "🧠 귀하의 카드를 넣어주세요 . Translation : Please insert your card. Edit Pronunciation : E…" at bounding box center [198, 228] width 250 height 80
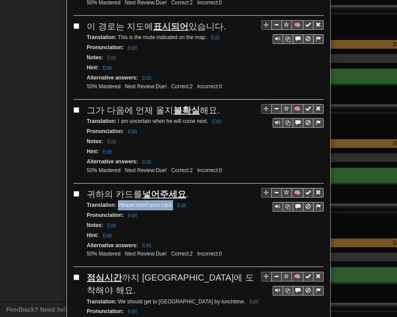
drag, startPoint x: 114, startPoint y: 175, endPoint x: 169, endPoint y: 175, distance: 54.5
click at [169, 202] on small "Translation : Please insert your card. Edit" at bounding box center [138, 205] width 102 height 6
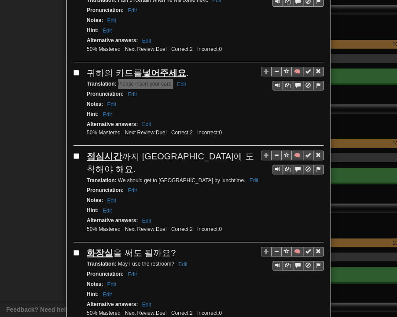
scroll to position [1011, 0]
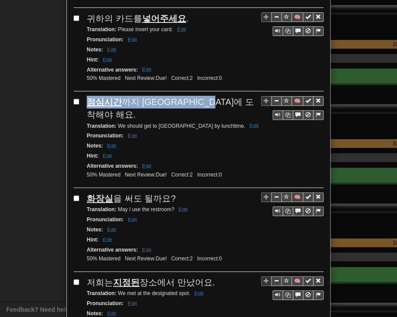
drag, startPoint x: 84, startPoint y: 69, endPoint x: 224, endPoint y: 69, distance: 139.8
click at [224, 96] on div "점심시간 까지 [GEOGRAPHIC_DATA]에 도착해야 해요." at bounding box center [205, 108] width 237 height 25
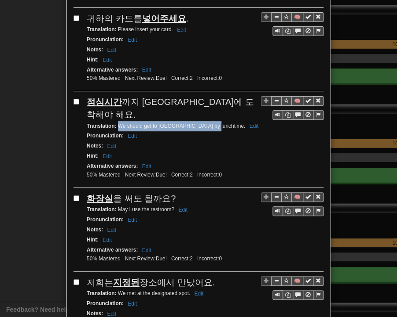
drag, startPoint x: 114, startPoint y: 81, endPoint x: 206, endPoint y: 85, distance: 91.5
click at [206, 121] on div "Translation : We should get to [GEOGRAPHIC_DATA] by lunchtime. Edit" at bounding box center [205, 126] width 237 height 10
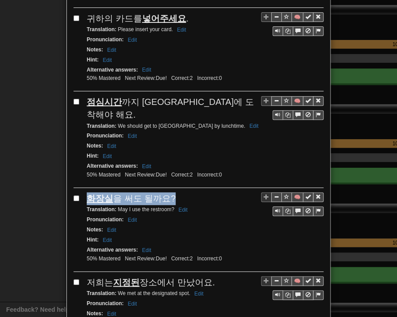
drag, startPoint x: 85, startPoint y: 154, endPoint x: 167, endPoint y: 153, distance: 82.2
click at [167, 193] on div "화장실 을 써도 될까요?" at bounding box center [205, 199] width 237 height 13
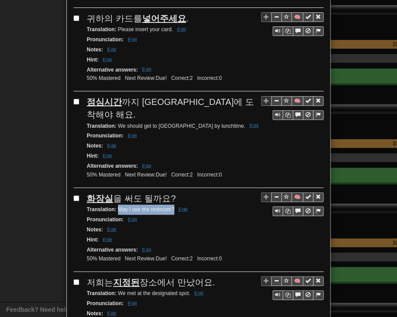
drag, startPoint x: 114, startPoint y: 162, endPoint x: 169, endPoint y: 164, distance: 55.0
click at [169, 207] on small "Translation : May I use the restroom? Edit" at bounding box center [138, 210] width 103 height 6
drag, startPoint x: 86, startPoint y: 234, endPoint x: 208, endPoint y: 233, distance: 122.2
click at [208, 277] on div "저희는 지정된 장소에서 만났어요." at bounding box center [205, 283] width 237 height 13
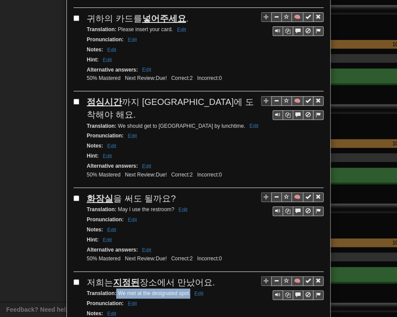
drag, startPoint x: 113, startPoint y: 244, endPoint x: 186, endPoint y: 246, distance: 73.9
click at [186, 291] on small "Translation : We met at the designated spot. Edit" at bounding box center [146, 294] width 119 height 6
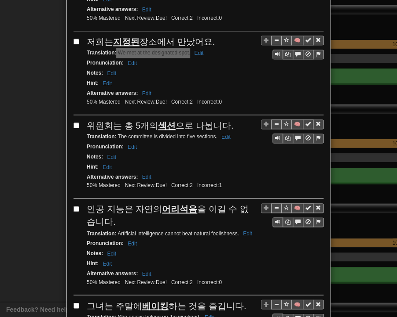
scroll to position [1275, 0]
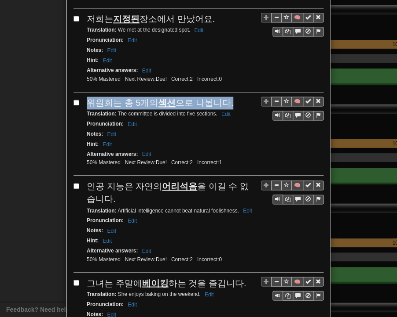
drag, startPoint x: 84, startPoint y: 49, endPoint x: 233, endPoint y: 51, distance: 149.5
click at [233, 97] on div "위원회는 총 5개의 섹션 으로 나뉩니다." at bounding box center [205, 103] width 237 height 13
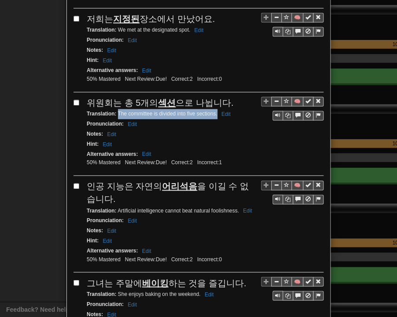
drag, startPoint x: 114, startPoint y: 61, endPoint x: 213, endPoint y: 66, distance: 98.6
click at [213, 111] on small "Translation : The committee is divided into five sections. Edit" at bounding box center [160, 114] width 146 height 6
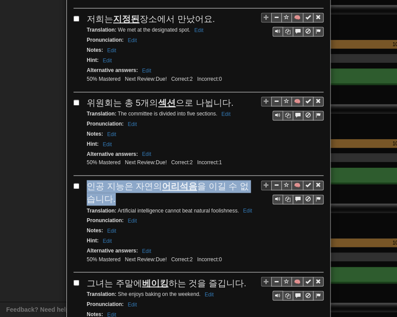
drag, startPoint x: 84, startPoint y: 133, endPoint x: 98, endPoint y: 146, distance: 18.4
click at [98, 180] on div "인공 지능은 자연의 어리석음 을 이길 수 없습니다." at bounding box center [205, 192] width 237 height 25
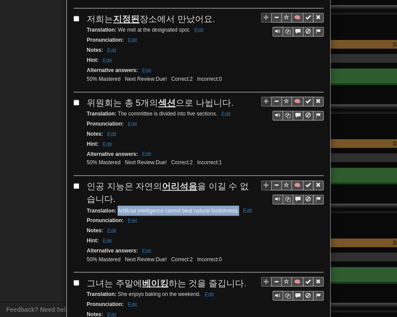
drag, startPoint x: 113, startPoint y: 158, endPoint x: 236, endPoint y: 160, distance: 122.2
click at [236, 207] on small "Translation : Artificial intelligence cannot beat natural foolishness. Edit" at bounding box center [171, 210] width 168 height 6
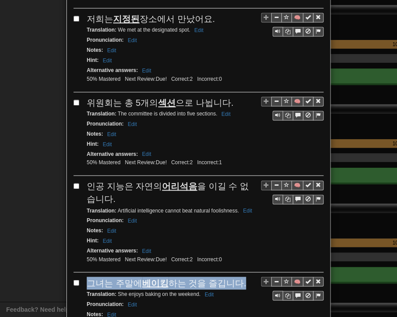
drag, startPoint x: 85, startPoint y: 231, endPoint x: 237, endPoint y: 227, distance: 152.2
click at [237, 277] on div "그녀는 주말에 베이킹 하는 것을 즐깁니다." at bounding box center [205, 283] width 237 height 13
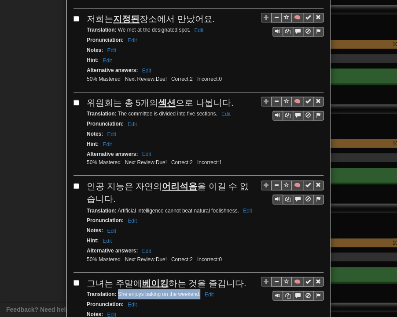
drag, startPoint x: 115, startPoint y: 240, endPoint x: 197, endPoint y: 241, distance: 81.8
click at [197, 291] on small "Translation : She enjoys baking on the weekend. Edit" at bounding box center [151, 294] width 129 height 6
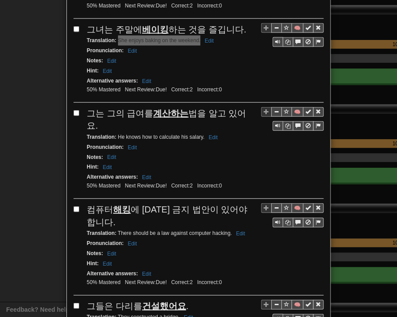
scroll to position [1539, 0]
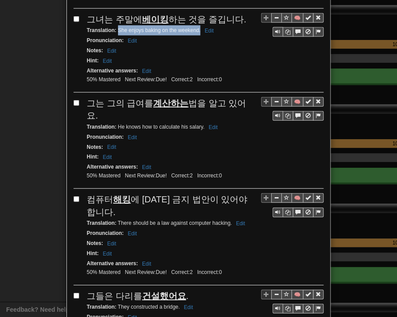
drag, startPoint x: 84, startPoint y: 49, endPoint x: 246, endPoint y: 51, distance: 162.2
click at [246, 97] on div "🧠 그는 그의 급여를 계산하는 법을 알고 있어요. Translation : He knows how to calculate his salary.…" at bounding box center [198, 143] width 250 height 92
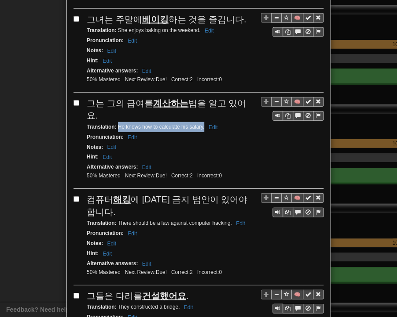
drag, startPoint x: 114, startPoint y: 58, endPoint x: 199, endPoint y: 61, distance: 85.3
click at [200, 124] on small "Translation : He knows how to calculate his salary. Edit" at bounding box center [153, 127] width 133 height 6
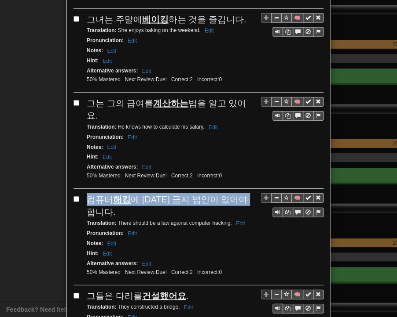
drag, startPoint x: 84, startPoint y: 128, endPoint x: 97, endPoint y: 138, distance: 16.3
click at [97, 193] on div "컴퓨터 해킹 에 [DATE] 금지 법안이 있어야 합니다." at bounding box center [205, 205] width 237 height 25
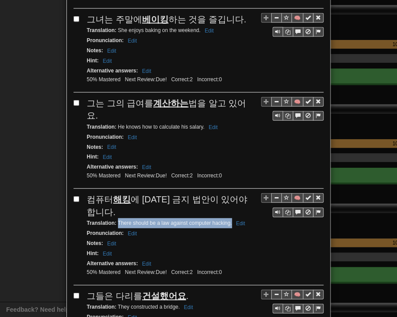
drag, startPoint x: 113, startPoint y: 151, endPoint x: 228, endPoint y: 156, distance: 114.4
click at [228, 218] on div "Translation : There should be a law against computer hacking. Edit" at bounding box center [205, 223] width 237 height 10
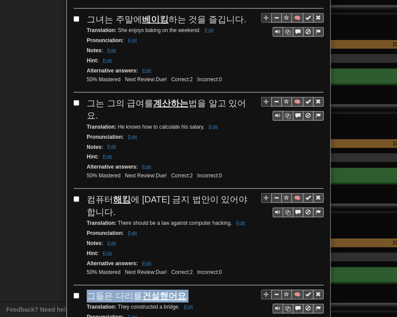
drag, startPoint x: 83, startPoint y: 225, endPoint x: 181, endPoint y: 225, distance: 98.0
click at [181, 290] on div "그들은 다리를 건설했어요 ." at bounding box center [205, 296] width 237 height 13
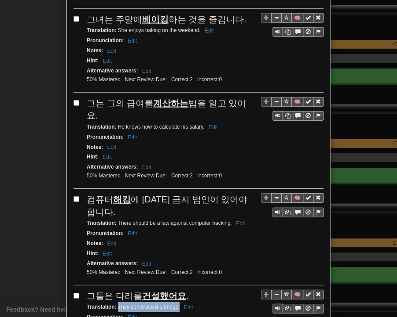
drag, startPoint x: 114, startPoint y: 235, endPoint x: 176, endPoint y: 238, distance: 62.5
click at [176, 304] on small "Translation : They constructed a bridge. Edit" at bounding box center [141, 307] width 109 height 6
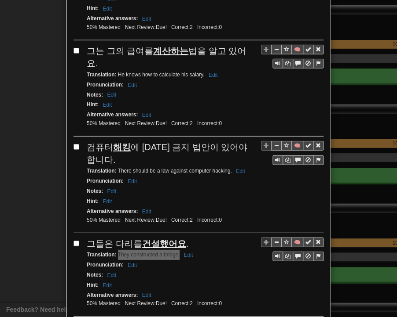
scroll to position [1593, 0]
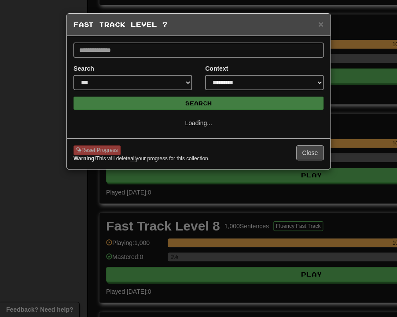
scroll to position [0, 0]
select select "*"
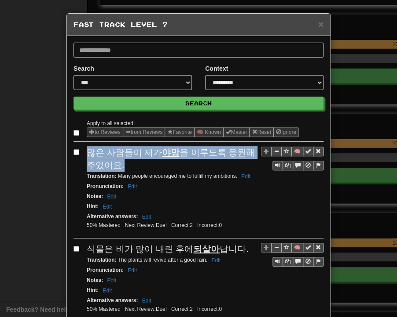
drag, startPoint x: 83, startPoint y: 151, endPoint x: 111, endPoint y: 161, distance: 29.5
click at [111, 161] on div "많은 사람들이 제가 야망 을 이루도록 응원해 주었어요." at bounding box center [205, 158] width 237 height 25
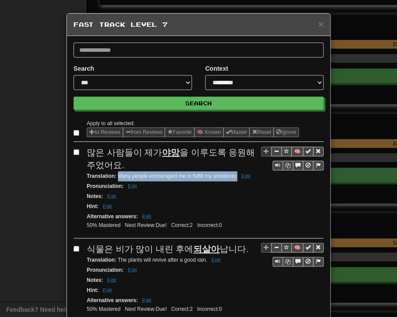
drag, startPoint x: 113, startPoint y: 173, endPoint x: 233, endPoint y: 177, distance: 120.1
click at [233, 177] on small "Translation : Many people encouraged me to fulfill my ambitions. Edit" at bounding box center [170, 176] width 166 height 6
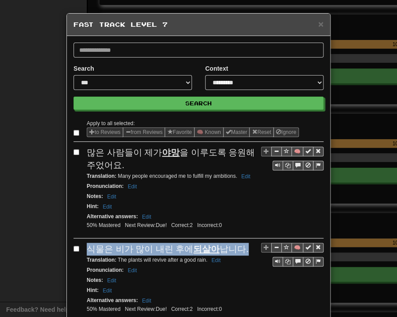
drag, startPoint x: 85, startPoint y: 247, endPoint x: 236, endPoint y: 248, distance: 150.8
click at [236, 248] on div "식물은 비가 많이 내린 후에 되살아 납니다." at bounding box center [205, 249] width 237 height 13
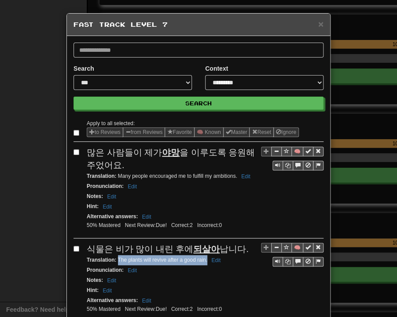
drag, startPoint x: 113, startPoint y: 256, endPoint x: 203, endPoint y: 257, distance: 89.7
click at [203, 257] on small "Translation : The plants will revive after a good rain. Edit" at bounding box center [155, 260] width 136 height 6
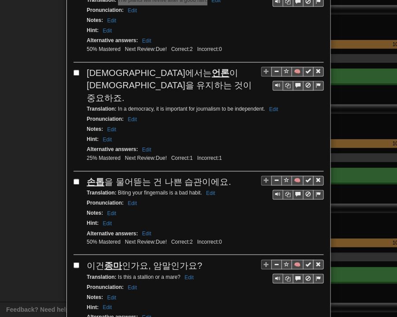
scroll to position [264, 0]
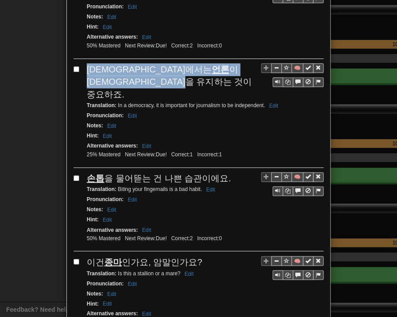
drag, startPoint x: 82, startPoint y: 64, endPoint x: 130, endPoint y: 79, distance: 50.7
click at [130, 79] on div "🧠 민주주의에서는 언론 이 [DEMOGRAPHIC_DATA]을 유지하는 것이 중요하죠. Translation : In a democracy, …" at bounding box center [198, 115] width 250 height 105
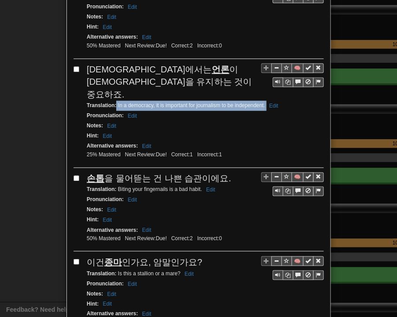
drag, startPoint x: 113, startPoint y: 88, endPoint x: 262, endPoint y: 89, distance: 149.0
click at [262, 102] on small "Translation : In a democracy, it is important for journalism to be independent.…" at bounding box center [184, 105] width 194 height 6
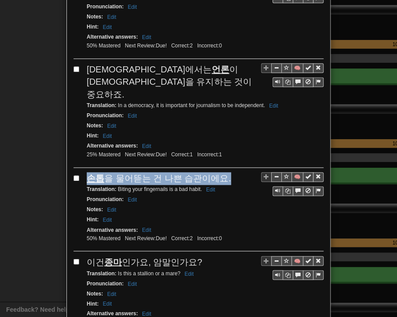
drag, startPoint x: 84, startPoint y: 160, endPoint x: 221, endPoint y: 159, distance: 136.7
click at [221, 172] on div "손톱 을 물어뜯는 건 나쁜 습관이에요." at bounding box center [205, 178] width 237 height 13
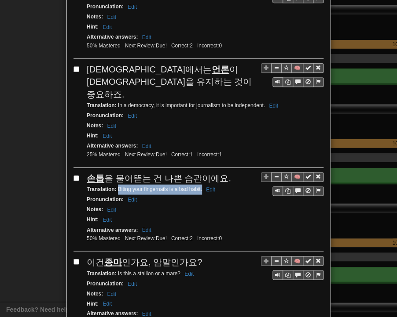
drag, startPoint x: 114, startPoint y: 171, endPoint x: 198, endPoint y: 173, distance: 84.4
click at [198, 186] on small "Translation : Biting your fingernails is a bad habit. Edit" at bounding box center [152, 189] width 131 height 6
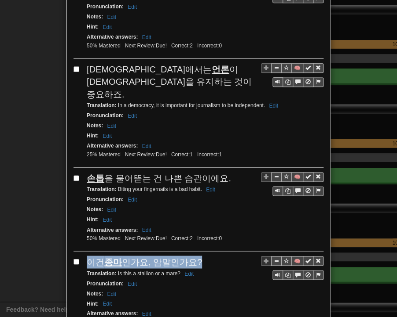
drag, startPoint x: 84, startPoint y: 244, endPoint x: 195, endPoint y: 240, distance: 110.8
click at [195, 256] on div "이건 종마 인가요, 암말인가요?" at bounding box center [205, 262] width 237 height 13
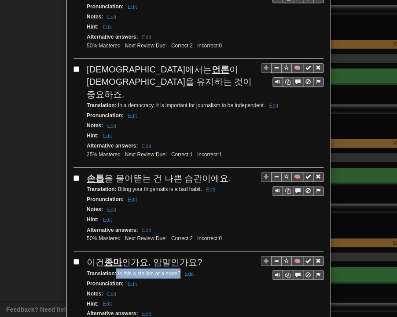
drag, startPoint x: 113, startPoint y: 251, endPoint x: 176, endPoint y: 253, distance: 63.3
click at [176, 270] on small "Translation : Is this a stallion or a mare? Edit" at bounding box center [141, 273] width 109 height 6
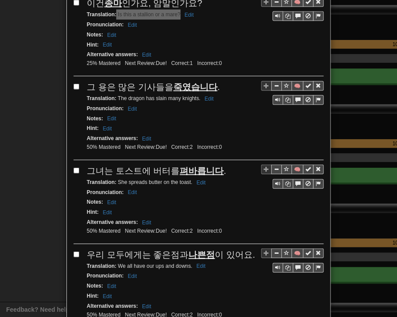
scroll to position [528, 0]
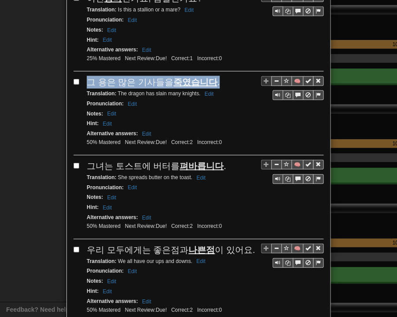
drag, startPoint x: 83, startPoint y: 60, endPoint x: 209, endPoint y: 62, distance: 126.2
click at [209, 76] on div "그 용은 많은 기사들을 죽였습니다 ." at bounding box center [205, 82] width 237 height 13
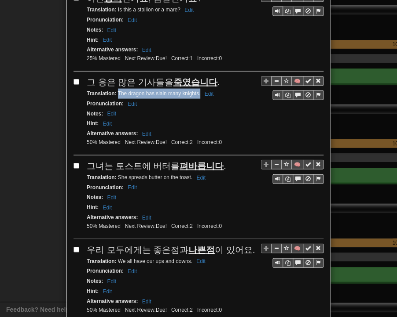
drag, startPoint x: 114, startPoint y: 71, endPoint x: 197, endPoint y: 73, distance: 82.7
click at [197, 91] on small "Translation : The dragon has slain many knights. Edit" at bounding box center [151, 94] width 129 height 6
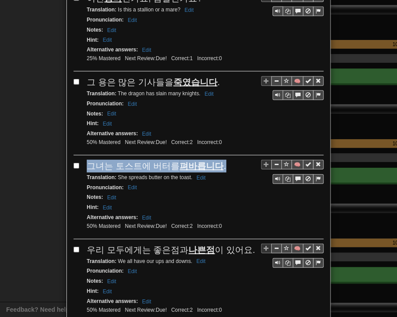
drag, startPoint x: 86, startPoint y: 143, endPoint x: 219, endPoint y: 145, distance: 133.7
click at [219, 160] on div "그녀는 토스트에 버터를 펴바릅니다 ." at bounding box center [205, 166] width 237 height 13
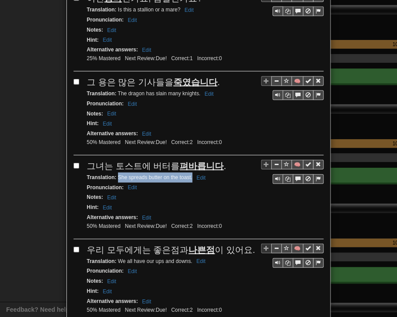
drag, startPoint x: 113, startPoint y: 154, endPoint x: 188, endPoint y: 155, distance: 74.7
click at [188, 175] on small "Translation : She spreads butter on the toast. Edit" at bounding box center [147, 178] width 121 height 6
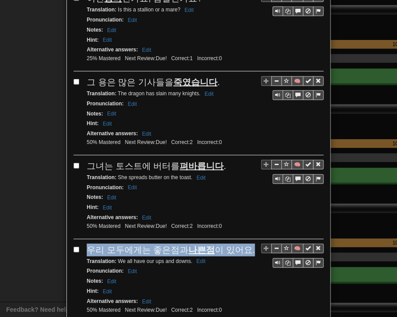
drag, startPoint x: 84, startPoint y: 227, endPoint x: 242, endPoint y: 225, distance: 157.4
click at [242, 244] on div "우리 모두에게는 좋은점과 나쁜점 이 있어요." at bounding box center [205, 250] width 237 height 13
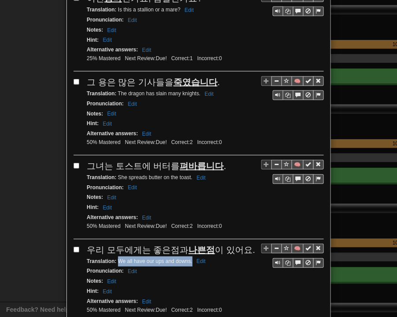
drag, startPoint x: 114, startPoint y: 236, endPoint x: 188, endPoint y: 239, distance: 74.4
click at [188, 257] on div "Translation : We all have our ups and downs. Edit" at bounding box center [205, 262] width 237 height 10
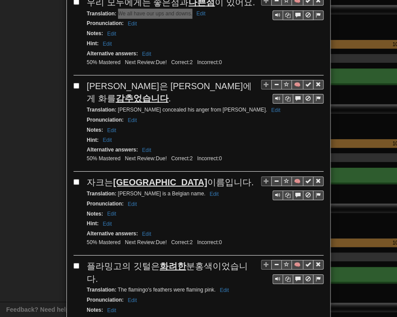
scroll to position [791, 0]
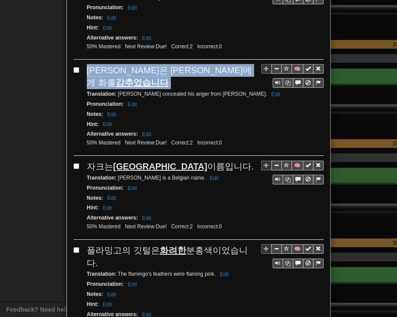
drag, startPoint x: 84, startPoint y: 45, endPoint x: 204, endPoint y: 46, distance: 120.0
click at [208, 64] on div "[PERSON_NAME]은 [PERSON_NAME]에게 화를 감추었습니다 ." at bounding box center [205, 76] width 237 height 25
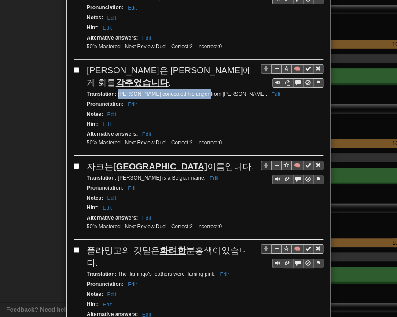
drag, startPoint x: 114, startPoint y: 52, endPoint x: 193, endPoint y: 55, distance: 78.8
click at [197, 91] on small "Translation : [PERSON_NAME] concealed his anger from [PERSON_NAME]. Edit" at bounding box center [185, 94] width 196 height 6
drag, startPoint x: 84, startPoint y: 123, endPoint x: 183, endPoint y: 126, distance: 98.5
click at [183, 160] on div "자크는 벨기에 이름입니다." at bounding box center [205, 166] width 237 height 13
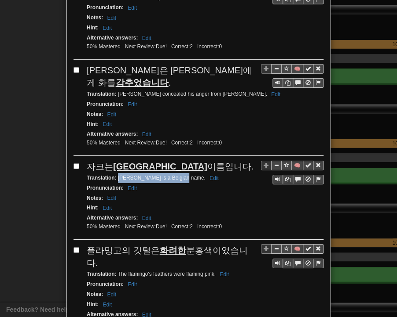
drag, startPoint x: 113, startPoint y: 138, endPoint x: 178, endPoint y: 140, distance: 64.7
click at [178, 173] on div "Translation : [PERSON_NAME] is a Belgian name. Edit" at bounding box center [205, 178] width 237 height 10
drag, startPoint x: 83, startPoint y: 206, endPoint x: 247, endPoint y: 210, distance: 163.6
click at [247, 244] on div "플라밍고의 깃털은 화려한 분홍색이었습니다." at bounding box center [205, 256] width 237 height 25
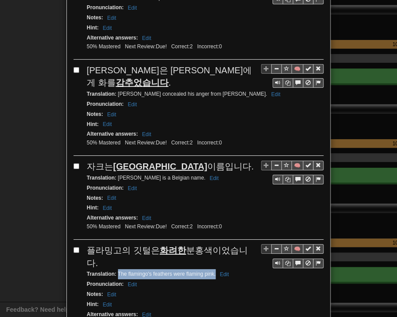
drag, startPoint x: 114, startPoint y: 218, endPoint x: 212, endPoint y: 219, distance: 97.6
click at [212, 271] on small "Translation : The flamingo's feathers were flaming pink. Edit" at bounding box center [159, 274] width 145 height 6
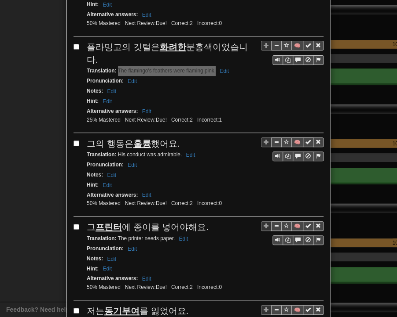
scroll to position [1011, 0]
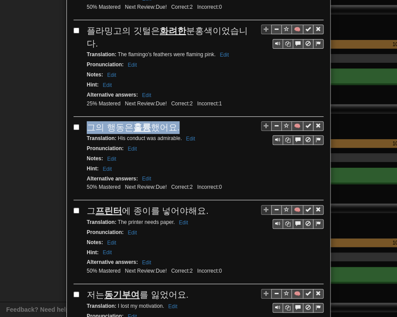
drag, startPoint x: 84, startPoint y: 71, endPoint x: 174, endPoint y: 72, distance: 90.1
click at [174, 121] on div "그의 행동은 훌륭 했어요." at bounding box center [205, 127] width 237 height 13
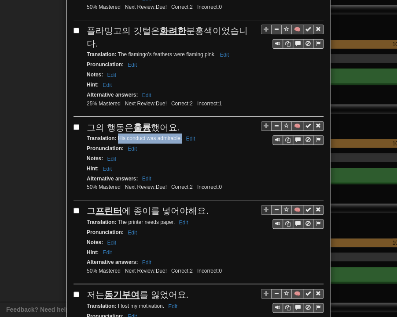
drag, startPoint x: 113, startPoint y: 81, endPoint x: 178, endPoint y: 85, distance: 64.7
click at [178, 134] on div "Translation : His conduct was admirable. Edit" at bounding box center [205, 139] width 237 height 10
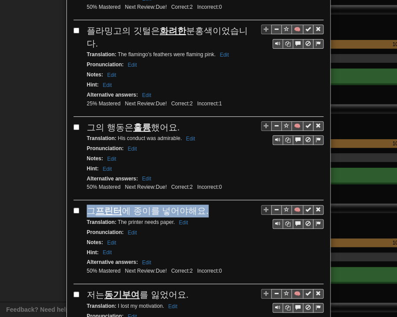
drag, startPoint x: 86, startPoint y: 151, endPoint x: 199, endPoint y: 151, distance: 113.4
click at [199, 205] on div "그 프린터 에 종이를 넣어야해요." at bounding box center [205, 211] width 237 height 13
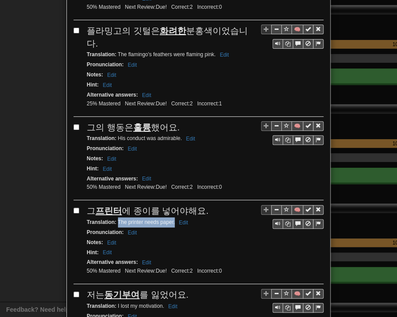
drag, startPoint x: 114, startPoint y: 164, endPoint x: 171, endPoint y: 166, distance: 56.3
click at [171, 218] on div "Translation : The printer needs paper. Edit" at bounding box center [205, 223] width 237 height 10
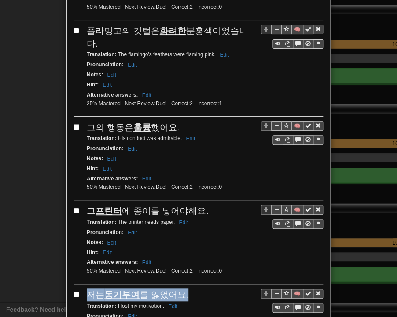
drag, startPoint x: 83, startPoint y: 235, endPoint x: 186, endPoint y: 234, distance: 102.4
click at [186, 289] on div "저는 동기부여 를 잃었어요." at bounding box center [205, 295] width 237 height 13
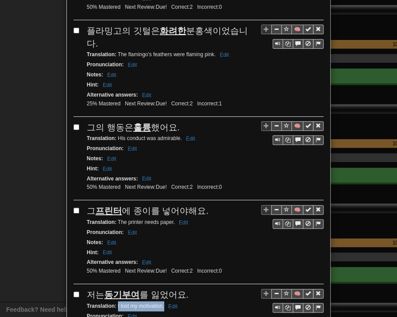
drag, startPoint x: 113, startPoint y: 244, endPoint x: 160, endPoint y: 248, distance: 47.2
click at [160, 303] on small "Translation : I lost my motivation. Edit" at bounding box center [133, 306] width 93 height 6
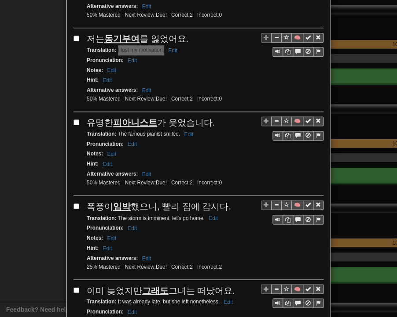
scroll to position [1275, 0]
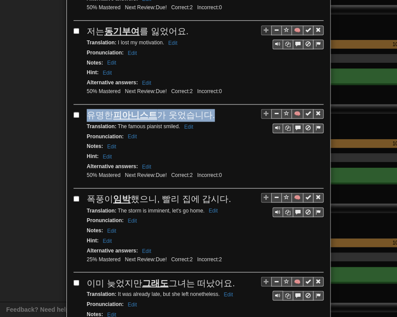
drag, startPoint x: 84, startPoint y: 55, endPoint x: 207, endPoint y: 53, distance: 123.1
click at [207, 109] on div "유명한 피아니스트 가 웃었습니다." at bounding box center [205, 115] width 237 height 13
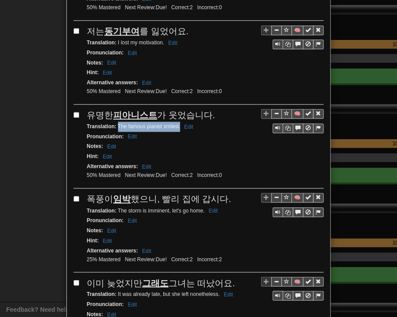
drag, startPoint x: 114, startPoint y: 63, endPoint x: 176, endPoint y: 64, distance: 62.0
click at [176, 124] on small "Translation : The famous pianist smiled. Edit" at bounding box center [141, 127] width 109 height 6
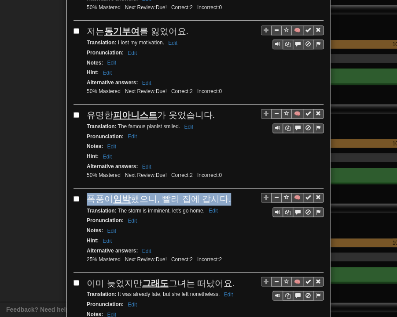
drag, startPoint x: 84, startPoint y: 133, endPoint x: 220, endPoint y: 137, distance: 135.9
click at [220, 193] on div "폭풍이 임박 했으니, 빨리 집에 갑시다." at bounding box center [205, 199] width 237 height 13
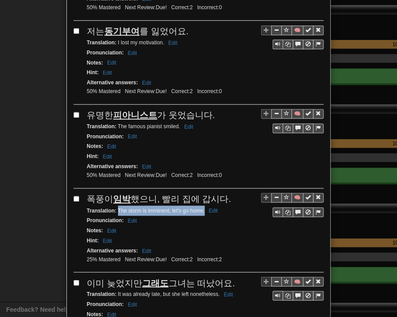
drag, startPoint x: 114, startPoint y: 146, endPoint x: 200, endPoint y: 146, distance: 85.7
click at [200, 207] on small "Translation : The storm is imminent, let's go home. Edit" at bounding box center [154, 210] width 134 height 6
drag, startPoint x: 83, startPoint y: 217, endPoint x: 225, endPoint y: 219, distance: 142.4
click at [225, 277] on div "이미 늦었지만 그래도 그녀는 떠났어요." at bounding box center [205, 283] width 237 height 13
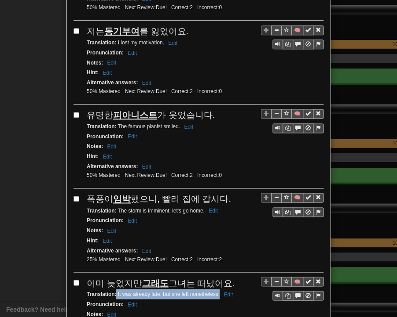
drag, startPoint x: 113, startPoint y: 227, endPoint x: 216, endPoint y: 229, distance: 103.3
click at [216, 291] on small "Translation : It was already late, but she left nonetheless. Edit" at bounding box center [161, 294] width 149 height 6
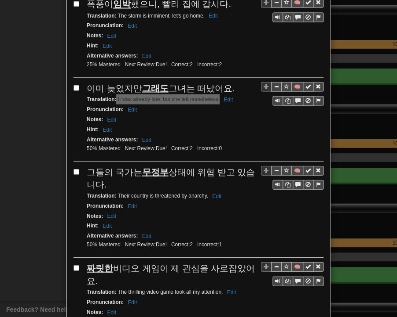
scroll to position [1495, 0]
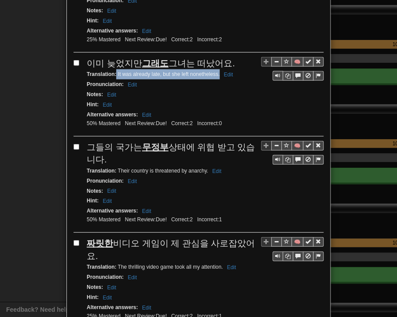
drag, startPoint x: 83, startPoint y: 77, endPoint x: 95, endPoint y: 91, distance: 18.7
click at [95, 141] on div "🧠 그들의 국가는 무정부 상태에 위협 받고 있습니다. Translation : Their country is threatened by anar…" at bounding box center [198, 187] width 250 height 92
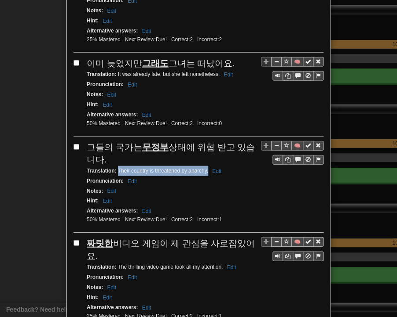
drag, startPoint x: 114, startPoint y: 102, endPoint x: 202, endPoint y: 103, distance: 87.5
click at [204, 168] on small "Translation : Their country is threatened by anarchy. Edit" at bounding box center [155, 171] width 137 height 6
drag, startPoint x: 82, startPoint y: 172, endPoint x: 251, endPoint y: 176, distance: 168.9
click at [251, 237] on div "🧠 짜릿한 비디오 게임이 제 관심을 사로잡았어요. Translation : The thrilling video game took all my …" at bounding box center [198, 283] width 250 height 92
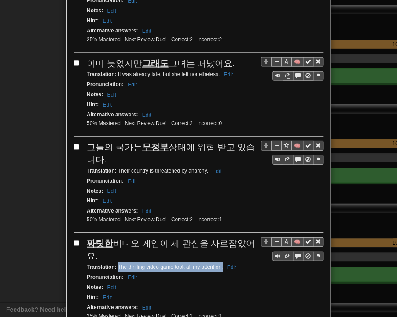
drag, startPoint x: 114, startPoint y: 185, endPoint x: 218, endPoint y: 186, distance: 103.7
click at [218, 264] on small "Translation : The thrilling video game took all my attention. Edit" at bounding box center [163, 267] width 152 height 6
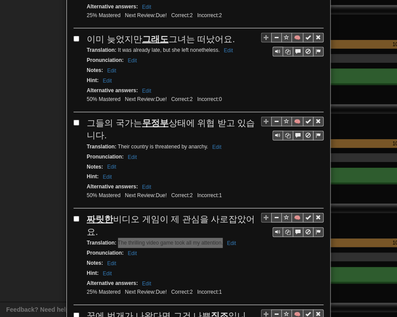
scroll to position [1581, 0]
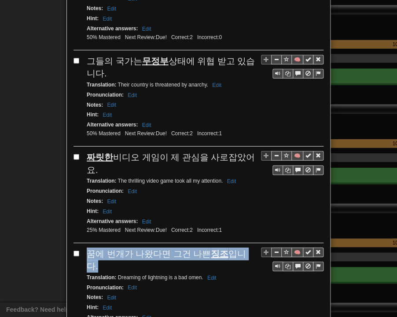
drag, startPoint x: 84, startPoint y: 170, endPoint x: 243, endPoint y: 173, distance: 159.2
click at [243, 249] on span "꿈에 번개가 나왔다면 그건 나쁜 징조 입니다." at bounding box center [166, 260] width 159 height 22
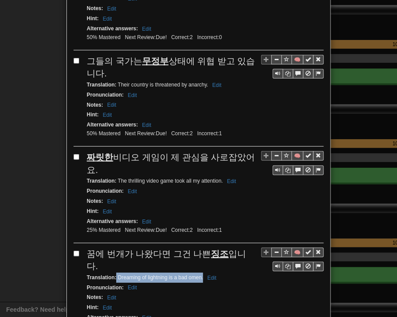
drag, startPoint x: 113, startPoint y: 179, endPoint x: 199, endPoint y: 185, distance: 86.4
click at [199, 273] on div "Translation : Dreaming of lightning is a bad omen. Edit" at bounding box center [205, 278] width 237 height 10
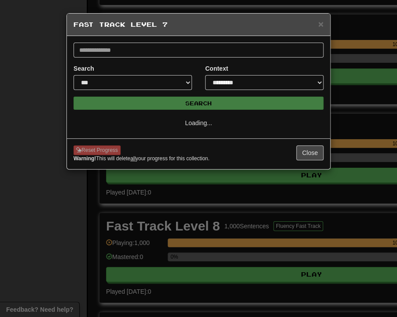
select select "*"
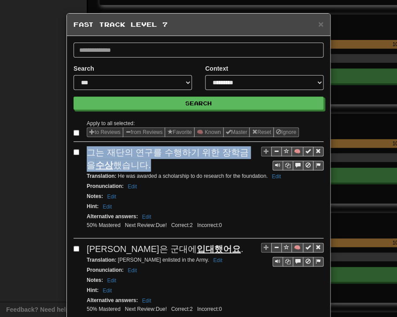
drag, startPoint x: 84, startPoint y: 150, endPoint x: 128, endPoint y: 164, distance: 46.2
click at [129, 165] on div "그는 재단의 연구를 수행하기 위한 장학금을 수상 했습니다." at bounding box center [205, 158] width 237 height 25
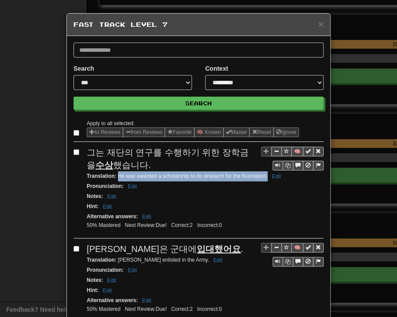
drag, startPoint x: 115, startPoint y: 176, endPoint x: 262, endPoint y: 176, distance: 147.3
click at [263, 176] on small "Translation : He was awarded a scholarship to do research for the foundation. E…" at bounding box center [185, 176] width 197 height 6
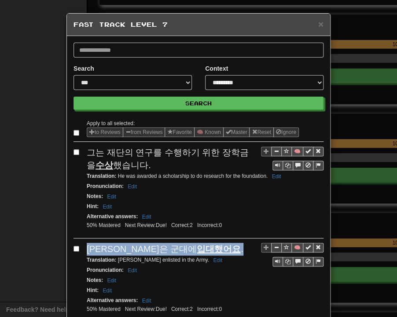
drag, startPoint x: 82, startPoint y: 247, endPoint x: 184, endPoint y: 245, distance: 101.6
click at [184, 245] on div "🧠 [PERSON_NAME]은 군대에 입대했어요 . Translation : [PERSON_NAME] enlisted in the Army. …" at bounding box center [198, 283] width 250 height 80
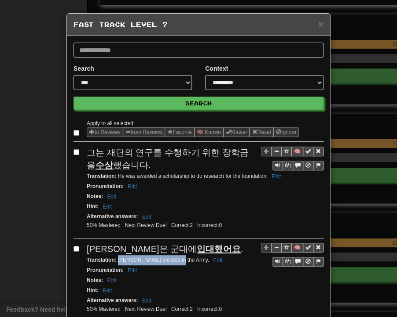
drag, startPoint x: 114, startPoint y: 258, endPoint x: 172, endPoint y: 261, distance: 57.7
click at [172, 261] on div "Translation : [PERSON_NAME] enlisted in the Army. Edit" at bounding box center [205, 260] width 237 height 10
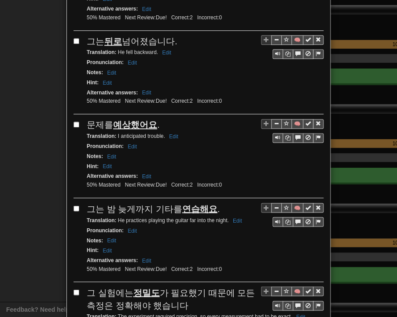
scroll to position [308, 0]
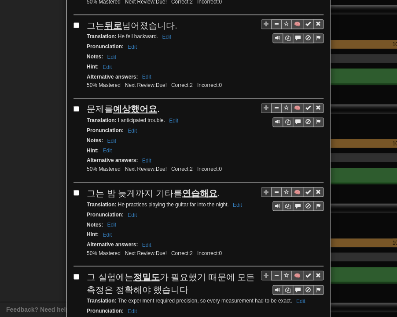
drag, startPoint x: 86, startPoint y: 20, endPoint x: 174, endPoint y: 22, distance: 87.5
click at [174, 22] on div "그는 뒤로 넘어졌습니다." at bounding box center [205, 25] width 237 height 13
drag, startPoint x: 116, startPoint y: 34, endPoint x: 154, endPoint y: 35, distance: 37.8
click at [154, 35] on small "Translation : He fell backward. Edit" at bounding box center [130, 36] width 87 height 6
drag, startPoint x: 84, startPoint y: 105, endPoint x: 155, endPoint y: 102, distance: 70.4
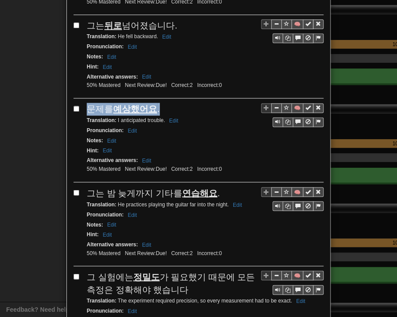
click at [155, 103] on div "문제를 예상했어요 ." at bounding box center [205, 109] width 237 height 13
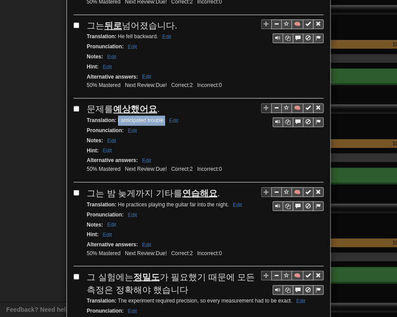
drag, startPoint x: 113, startPoint y: 113, endPoint x: 161, endPoint y: 116, distance: 48.0
click at [161, 117] on small "Translation : I anticipated trouble. Edit" at bounding box center [134, 120] width 94 height 6
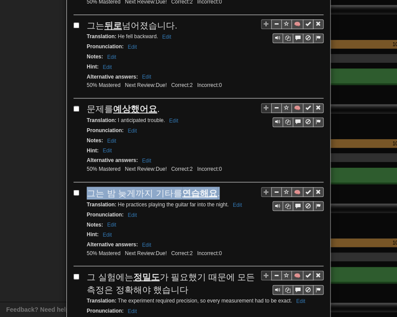
drag, startPoint x: 91, startPoint y: 186, endPoint x: 213, endPoint y: 183, distance: 121.4
click at [214, 187] on div "그는 밤 늦게까지 기타를 연습해요 ." at bounding box center [205, 193] width 237 height 13
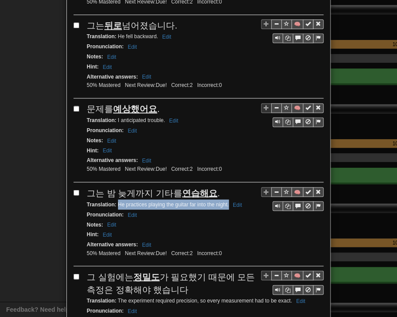
drag, startPoint x: 115, startPoint y: 197, endPoint x: 225, endPoint y: 198, distance: 110.3
click at [225, 201] on small "Translation : He practices playing the guitar far into the night. Edit" at bounding box center [166, 204] width 158 height 6
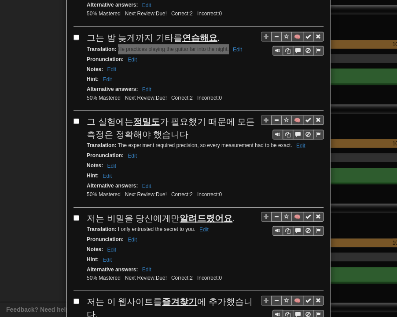
scroll to position [484, 0]
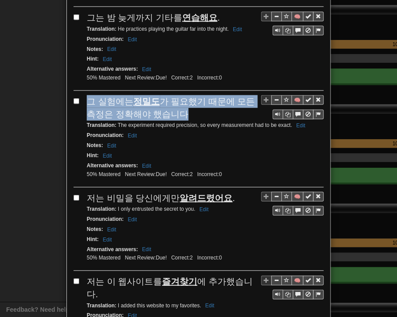
drag, startPoint x: 83, startPoint y: 92, endPoint x: 182, endPoint y: 100, distance: 99.7
click at [182, 100] on div "🧠 그 실험에는 정밀도 가 필요했기 때문에 모든 측정은 정확해야 했습니다 Translation : The experiment required …" at bounding box center [198, 141] width 250 height 92
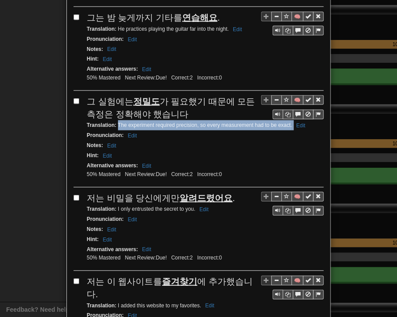
drag, startPoint x: 114, startPoint y: 115, endPoint x: 289, endPoint y: 118, distance: 174.5
click at [289, 122] on small "Translation : The experiment required precision, so every measurement had to be…" at bounding box center [197, 125] width 221 height 6
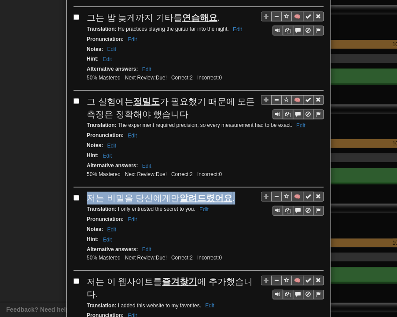
drag, startPoint x: 90, startPoint y: 189, endPoint x: 224, endPoint y: 188, distance: 134.1
click at [224, 192] on div "저는 비밀을 당신에게만 알려드렸어요 ." at bounding box center [205, 198] width 237 height 13
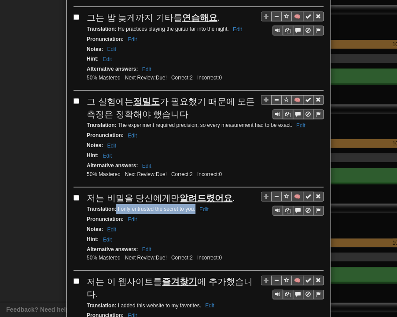
drag, startPoint x: 113, startPoint y: 199, endPoint x: 192, endPoint y: 201, distance: 78.7
click at [192, 204] on div "Translation : I only entrusted the secret to you. Edit" at bounding box center [205, 209] width 237 height 10
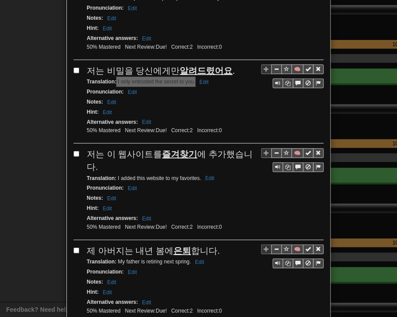
scroll to position [615, 0]
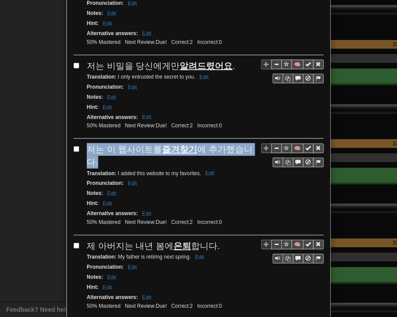
drag, startPoint x: 82, startPoint y: 138, endPoint x: 249, endPoint y: 138, distance: 166.6
click at [249, 143] on div "🧠 저는 이 웹사이트를 즐겨찾기 에 추가했습니다. Translation : I added this website to my favorites.…" at bounding box center [198, 189] width 250 height 92
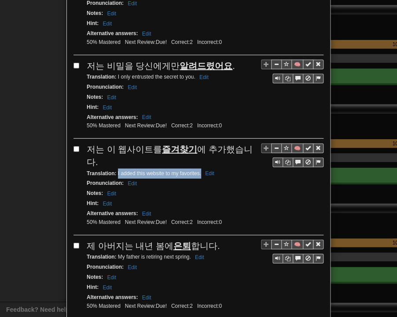
drag, startPoint x: 114, startPoint y: 148, endPoint x: 197, endPoint y: 149, distance: 83.5
click at [197, 171] on small "Translation : I added this website to my favorites. Edit" at bounding box center [152, 174] width 130 height 6
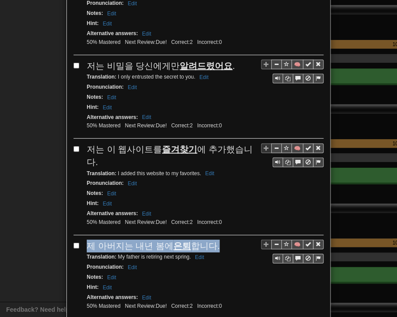
drag, startPoint x: 84, startPoint y: 218, endPoint x: 218, endPoint y: 223, distance: 133.7
click at [218, 240] on div "제 아버지는 내년 봄에 은퇴 합니다." at bounding box center [205, 246] width 237 height 13
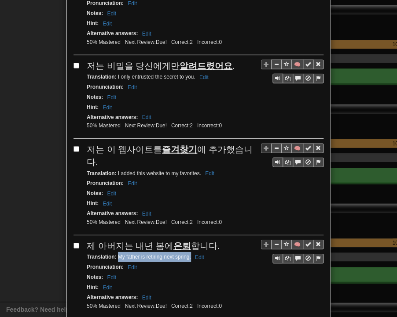
drag, startPoint x: 114, startPoint y: 230, endPoint x: 187, endPoint y: 234, distance: 72.6
click at [187, 252] on div "Translation : My father is retiring next spring. Edit" at bounding box center [205, 257] width 237 height 10
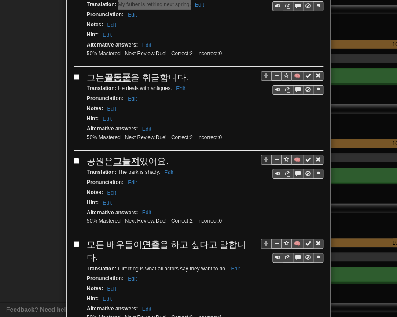
scroll to position [879, 0]
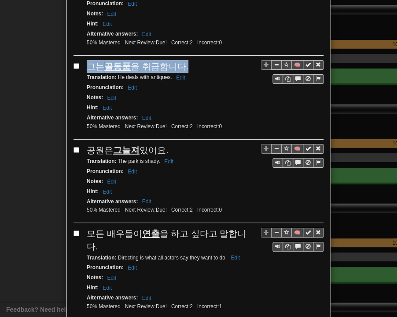
drag, startPoint x: 84, startPoint y: 40, endPoint x: 178, endPoint y: 37, distance: 95.0
click at [178, 62] on span "그는 골동품 을 취급합니다." at bounding box center [138, 67] width 102 height 10
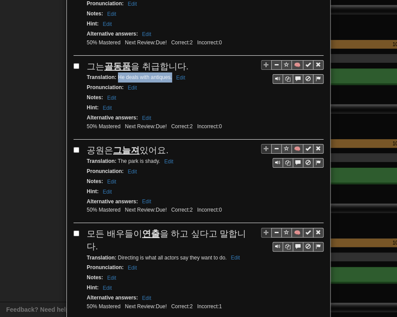
drag, startPoint x: 114, startPoint y: 50, endPoint x: 168, endPoint y: 52, distance: 54.1
click at [168, 73] on div "Translation : He deals with antiques. Edit" at bounding box center [205, 78] width 237 height 10
drag, startPoint x: 83, startPoint y: 120, endPoint x: 174, endPoint y: 118, distance: 90.6
click at [174, 144] on div "공원은 그늘져 있어요." at bounding box center [205, 150] width 237 height 13
drag, startPoint x: 113, startPoint y: 132, endPoint x: 156, endPoint y: 132, distance: 43.1
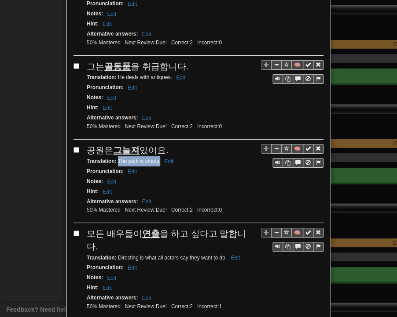
click at [156, 158] on small "Translation : The park is shady. Edit" at bounding box center [131, 161] width 89 height 6
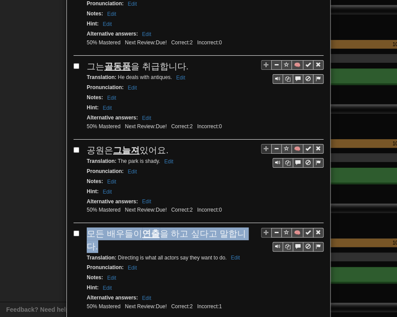
drag, startPoint x: 85, startPoint y: 202, endPoint x: 244, endPoint y: 203, distance: 158.7
click at [244, 228] on div "모든 배우들이 연출 을 하고 싶다고 말합니다." at bounding box center [205, 240] width 237 height 25
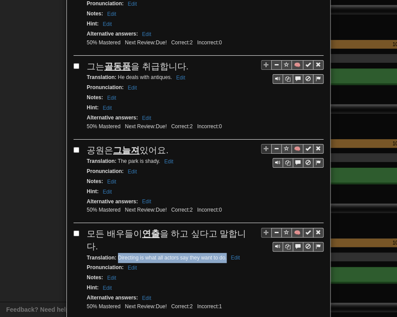
drag, startPoint x: 114, startPoint y: 213, endPoint x: 223, endPoint y: 215, distance: 109.1
click at [223, 253] on div "Translation : Directing is what all actors say they want to do. Edit" at bounding box center [205, 258] width 237 height 10
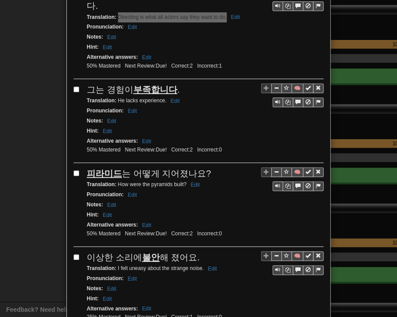
scroll to position [1143, 0]
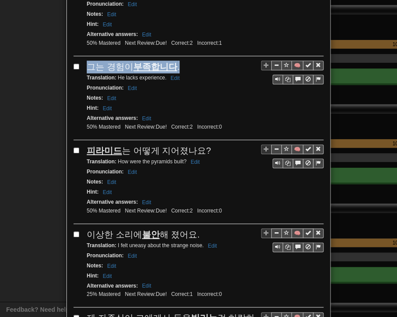
drag, startPoint x: 85, startPoint y: 21, endPoint x: 172, endPoint y: 17, distance: 87.1
click at [172, 61] on div "그는 경험이 부족합니다 ." at bounding box center [205, 67] width 237 height 13
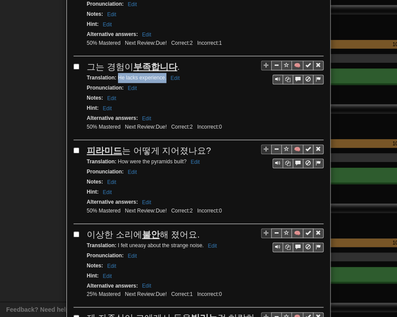
drag, startPoint x: 113, startPoint y: 30, endPoint x: 163, endPoint y: 33, distance: 49.7
click at [163, 75] on small "Translation : He lacks experience. Edit" at bounding box center [134, 78] width 95 height 6
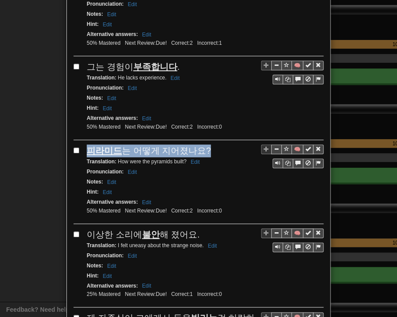
drag, startPoint x: 83, startPoint y: 102, endPoint x: 200, endPoint y: 99, distance: 117.0
click at [200, 145] on div "🧠 피라미드 는 어떻게 지어졌나요? Translation : How were the pyramids built? Edit Pronunciati…" at bounding box center [198, 185] width 250 height 80
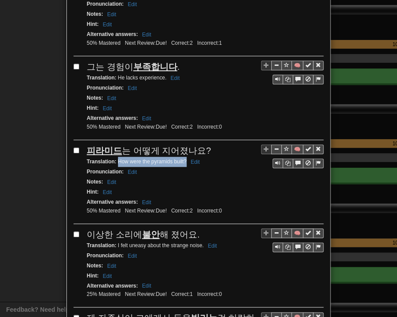
drag, startPoint x: 113, startPoint y: 112, endPoint x: 182, endPoint y: 115, distance: 69.1
click at [182, 159] on small "Translation : How were the pyramids built? Edit" at bounding box center [145, 162] width 116 height 6
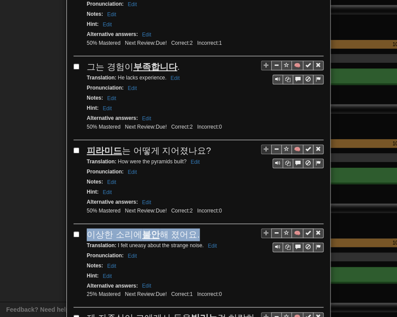
drag, startPoint x: 85, startPoint y: 184, endPoint x: 191, endPoint y: 184, distance: 106.4
click at [197, 229] on div "이상한 소리에 불안 해 졌어요." at bounding box center [205, 235] width 237 height 13
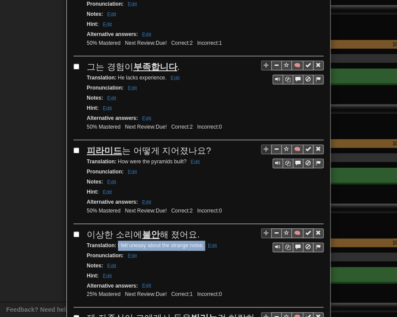
drag, startPoint x: 113, startPoint y: 195, endPoint x: 200, endPoint y: 197, distance: 87.1
click at [200, 243] on small "Translation : I felt uneasy about the strange noise. Edit" at bounding box center [153, 246] width 133 height 6
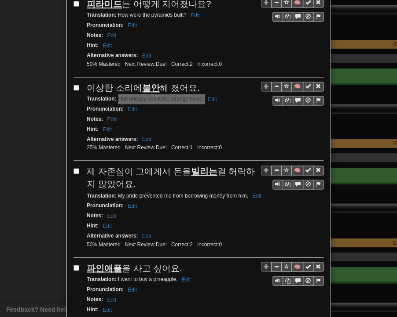
scroll to position [1319, 0]
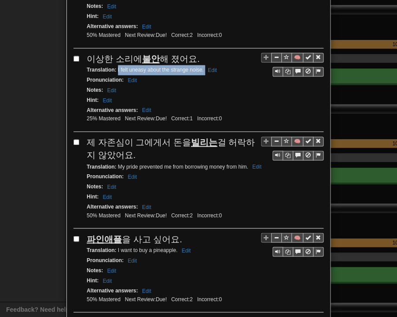
drag, startPoint x: 86, startPoint y: 92, endPoint x: 117, endPoint y: 102, distance: 33.1
click at [117, 138] on span "제 자존심이 그에게서 돈을 빌리는 걸 허락하지 않았어요." at bounding box center [171, 149] width 168 height 22
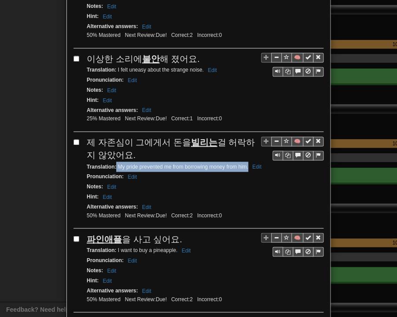
drag, startPoint x: 113, startPoint y: 113, endPoint x: 244, endPoint y: 116, distance: 131.9
click at [244, 164] on small "Translation : My pride prevented me from borrowing money from him. Edit" at bounding box center [175, 167] width 177 height 6
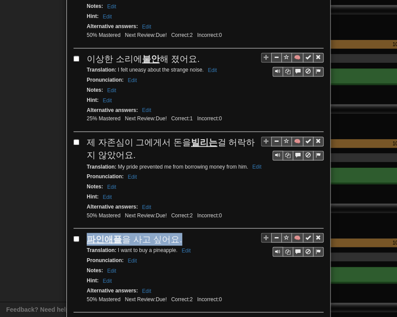
drag, startPoint x: 83, startPoint y: 188, endPoint x: 172, endPoint y: 185, distance: 89.3
click at [172, 233] on div "파인애플 을 사고 싶어요." at bounding box center [205, 239] width 237 height 13
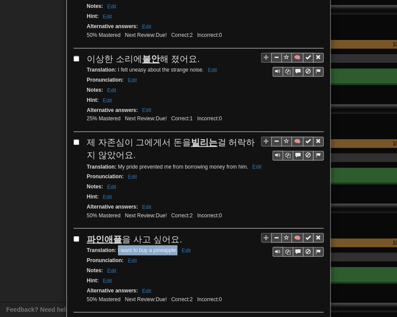
drag, startPoint x: 113, startPoint y: 197, endPoint x: 173, endPoint y: 200, distance: 59.9
click at [173, 245] on div "Translation : I want to buy a pineapple. Edit" at bounding box center [205, 250] width 237 height 10
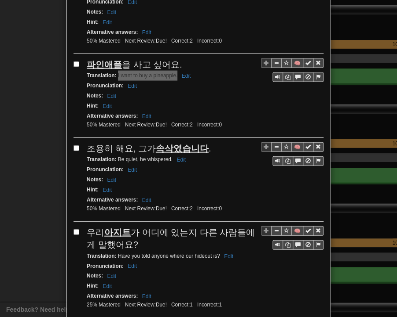
scroll to position [1495, 0]
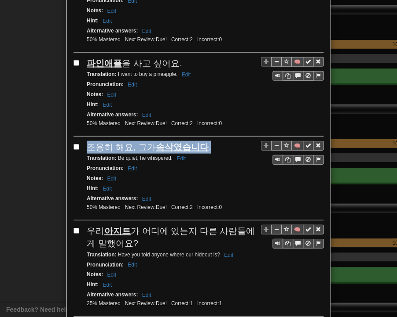
drag, startPoint x: 85, startPoint y: 94, endPoint x: 204, endPoint y: 88, distance: 119.7
click at [206, 141] on div "조용히 해요, 그가 속삭였습니다 ." at bounding box center [205, 147] width 237 height 13
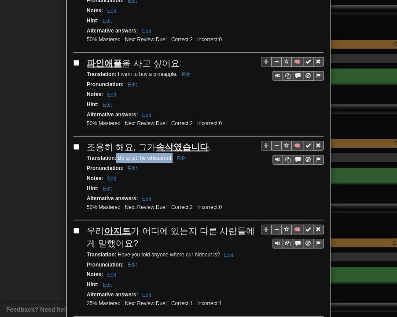
drag, startPoint x: 113, startPoint y: 104, endPoint x: 167, endPoint y: 104, distance: 54.5
click at [168, 155] on small "Translation : Be quiet, he whispered. Edit" at bounding box center [138, 158] width 102 height 6
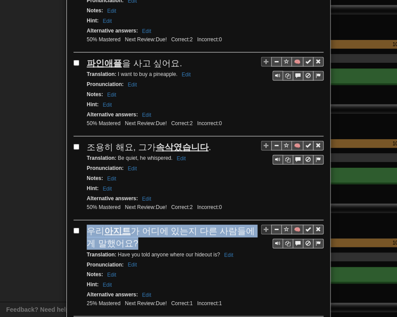
drag, startPoint x: 85, startPoint y: 175, endPoint x: 121, endPoint y: 189, distance: 38.7
click at [121, 225] on div "우리 아지트 가 어디에 있는지 다른 사람들에게 말했어요?" at bounding box center [205, 237] width 237 height 25
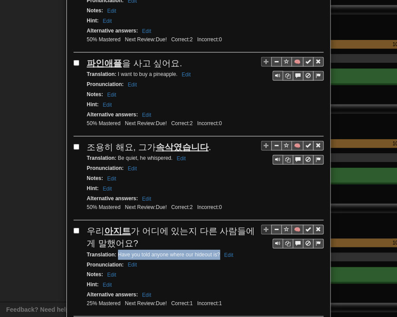
drag, startPoint x: 114, startPoint y: 198, endPoint x: 215, endPoint y: 196, distance: 100.7
click at [215, 252] on small "Translation : Have you told anyone where our hideout is? Edit" at bounding box center [161, 255] width 149 height 6
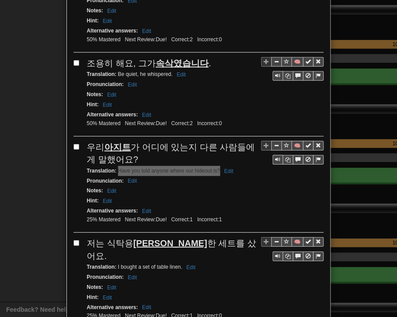
scroll to position [1593, 0]
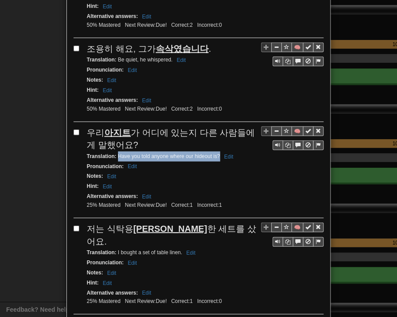
drag, startPoint x: 89, startPoint y: 171, endPoint x: 215, endPoint y: 171, distance: 125.7
click at [215, 223] on div "저는 식탁용 리넨 한 세트를 샀어요." at bounding box center [205, 235] width 237 height 25
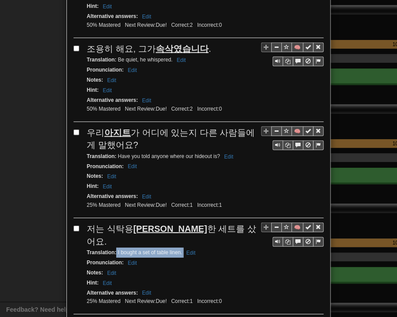
drag, startPoint x: 113, startPoint y: 180, endPoint x: 179, endPoint y: 182, distance: 66.8
click at [179, 250] on small "Translation : I bought a set of table linen. Edit" at bounding box center [142, 253] width 111 height 6
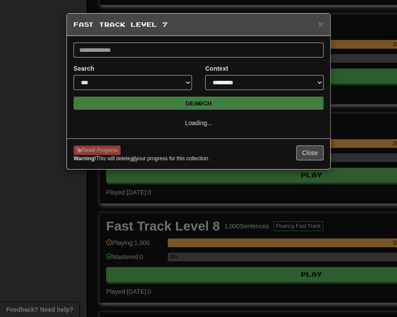
scroll to position [0, 0]
select select "*"
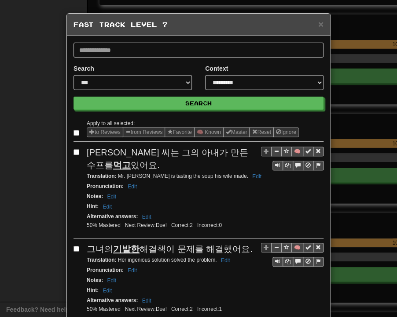
drag, startPoint x: 84, startPoint y: 152, endPoint x: 100, endPoint y: 156, distance: 16.4
click at [99, 166] on div "[PERSON_NAME] 씨는 그의 아내가 만든 수프를 먹고 있어요." at bounding box center [205, 158] width 237 height 25
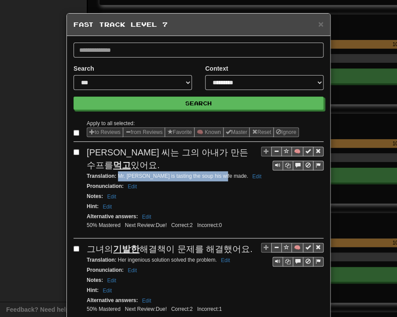
drag, startPoint x: 114, startPoint y: 174, endPoint x: 215, endPoint y: 177, distance: 101.2
click at [215, 177] on small "Translation : Mr. [PERSON_NAME] is tasting the soup his wife made. Edit" at bounding box center [175, 176] width 177 height 6
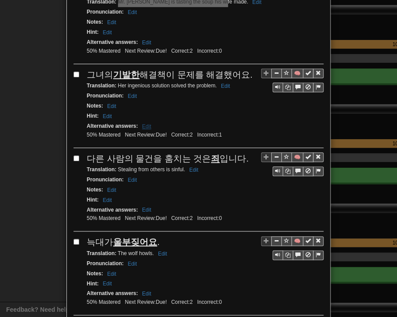
scroll to position [176, 0]
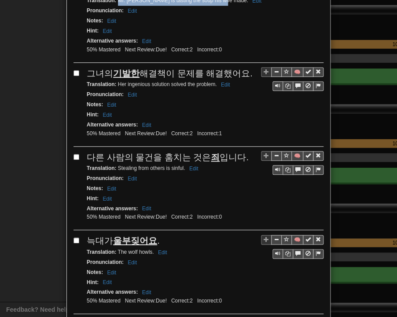
drag, startPoint x: 86, startPoint y: 72, endPoint x: 241, endPoint y: 73, distance: 155.2
click at [241, 73] on div "그녀의 기발한 해결책이 문제를 해결했어요." at bounding box center [205, 73] width 237 height 13
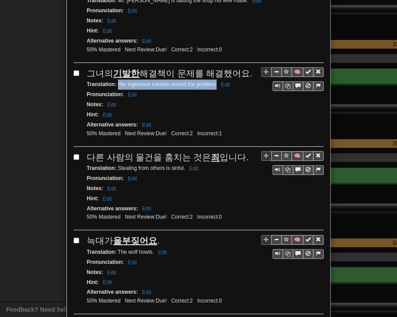
drag, startPoint x: 114, startPoint y: 81, endPoint x: 213, endPoint y: 85, distance: 98.6
click at [213, 85] on div "Translation : Her ingenious solution solved the problem. Edit" at bounding box center [205, 85] width 237 height 10
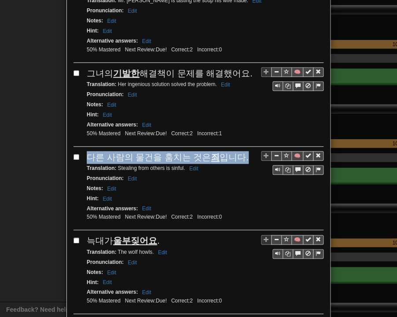
drag, startPoint x: 84, startPoint y: 155, endPoint x: 237, endPoint y: 153, distance: 153.4
click at [237, 153] on div "🧠 다른 사람의 물건을 훔치는 것은 죄 입니다. Translation : Stealing from others is sinful. Edit P…" at bounding box center [198, 191] width 250 height 80
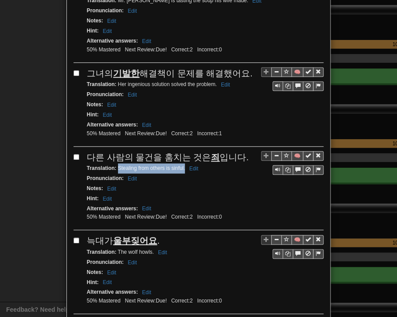
drag, startPoint x: 114, startPoint y: 164, endPoint x: 181, endPoint y: 165, distance: 66.4
click at [181, 165] on small "Translation : Stealing from others is sinful. Edit" at bounding box center [144, 168] width 114 height 6
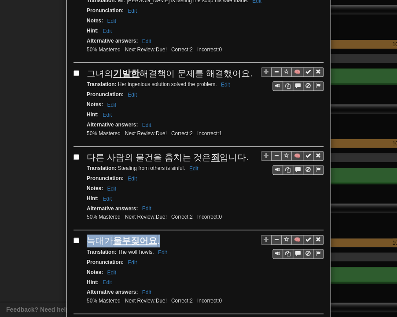
drag, startPoint x: 86, startPoint y: 238, endPoint x: 158, endPoint y: 232, distance: 72.8
click at [158, 235] on div "늑대가 울부짖어요 ." at bounding box center [205, 241] width 237 height 13
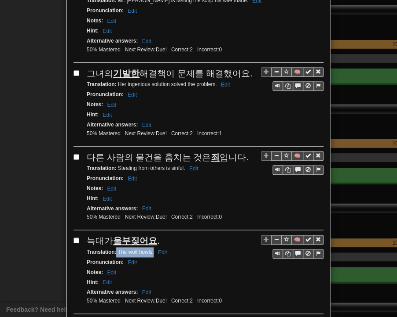
drag, startPoint x: 113, startPoint y: 245, endPoint x: 150, endPoint y: 247, distance: 37.4
click at [150, 249] on small "Translation : The wolf howls. Edit" at bounding box center [128, 252] width 83 height 6
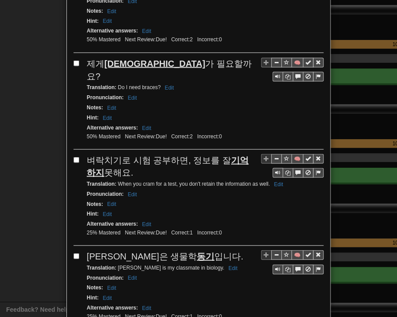
scroll to position [440, 0]
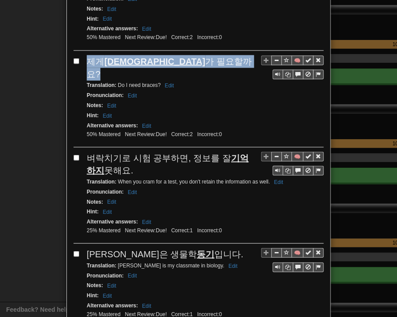
drag, startPoint x: 84, startPoint y: 54, endPoint x: 180, endPoint y: 55, distance: 95.8
click at [180, 56] on span "제게 교정기 가 필요할까요?" at bounding box center [169, 67] width 165 height 22
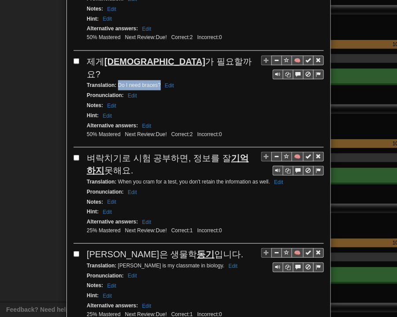
drag, startPoint x: 114, startPoint y: 66, endPoint x: 157, endPoint y: 66, distance: 42.7
click at [157, 82] on small "Translation : Do I need braces? Edit" at bounding box center [132, 85] width 90 height 6
drag, startPoint x: 85, startPoint y: 137, endPoint x: 110, endPoint y: 151, distance: 28.9
click at [110, 152] on div "벼락치기로 시험 공부하면, 정보를 잘 기억하지 못해요." at bounding box center [205, 164] width 237 height 25
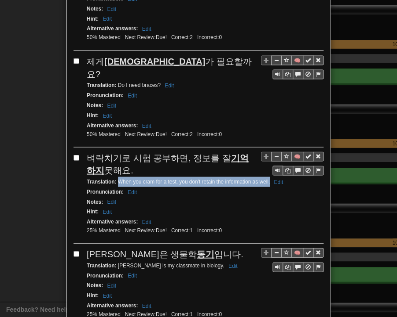
drag, startPoint x: 114, startPoint y: 159, endPoint x: 266, endPoint y: 160, distance: 151.2
click at [266, 178] on small "Translation : When you cram for a test, you don't retain the information as wel…" at bounding box center [186, 181] width 199 height 6
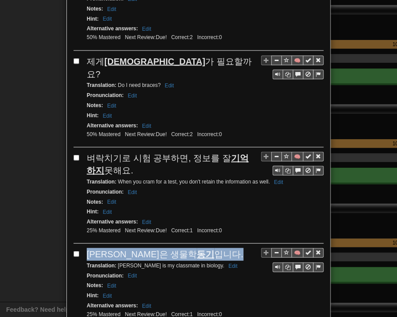
drag, startPoint x: 83, startPoint y: 231, endPoint x: 171, endPoint y: 232, distance: 88.8
click at [171, 248] on div "[PERSON_NAME]은 생물학 동기 입니다." at bounding box center [205, 254] width 237 height 13
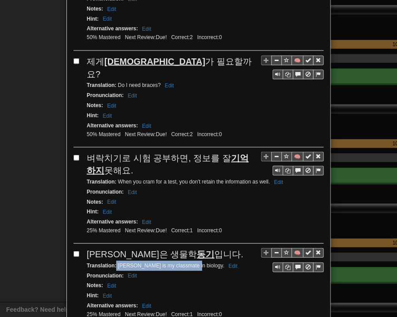
drag, startPoint x: 113, startPoint y: 241, endPoint x: 188, endPoint y: 243, distance: 75.2
click at [188, 262] on small "Translation : [PERSON_NAME] is my classmate in biology. Edit" at bounding box center [163, 265] width 153 height 6
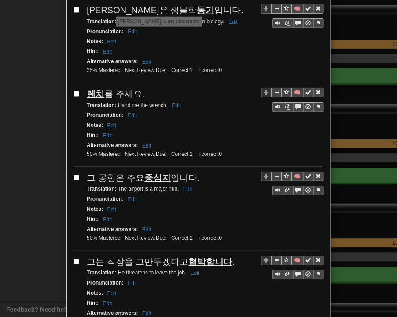
scroll to position [703, 0]
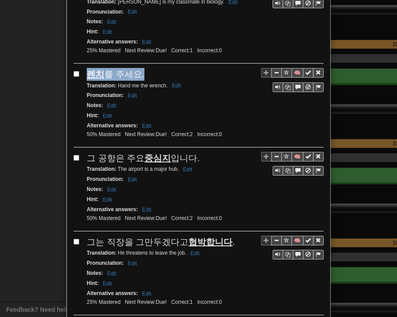
drag, startPoint x: 83, startPoint y: 50, endPoint x: 139, endPoint y: 48, distance: 56.3
click at [139, 68] on div "렌치 를 주세요." at bounding box center [205, 74] width 237 height 13
drag, startPoint x: 114, startPoint y: 59, endPoint x: 164, endPoint y: 62, distance: 49.3
click at [164, 83] on small "Translation : Hand me the wrench. Edit" at bounding box center [135, 86] width 97 height 6
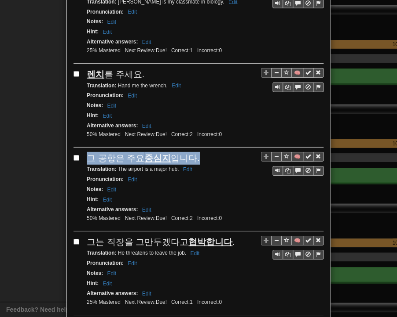
drag, startPoint x: 81, startPoint y: 132, endPoint x: 191, endPoint y: 130, distance: 110.4
click at [191, 152] on div "🧠 그 공항은 주요 중심지 입니다. Translation : The airport is a major hub. Edit Pronunciatio…" at bounding box center [198, 192] width 250 height 80
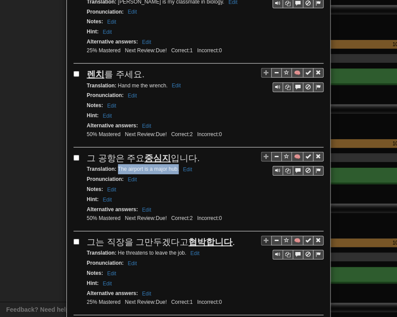
drag, startPoint x: 113, startPoint y: 140, endPoint x: 175, endPoint y: 142, distance: 61.2
click at [175, 166] on small "Translation : The airport is a major hub. Edit" at bounding box center [141, 169] width 108 height 6
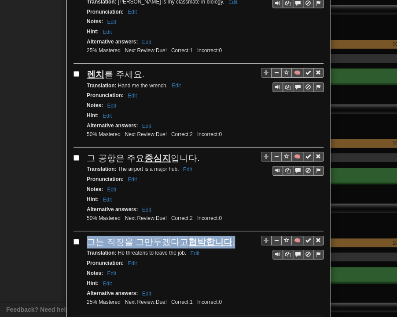
drag, startPoint x: 83, startPoint y: 215, endPoint x: 223, endPoint y: 215, distance: 140.2
click at [223, 236] on div "그는 직장을 그만두겠다고 협박합니다 ." at bounding box center [205, 242] width 237 height 13
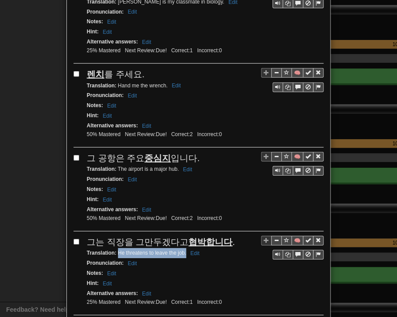
drag, startPoint x: 113, startPoint y: 225, endPoint x: 179, endPoint y: 227, distance: 65.5
click at [182, 250] on small "Translation : He threatens to leave the job. Edit" at bounding box center [144, 253] width 115 height 6
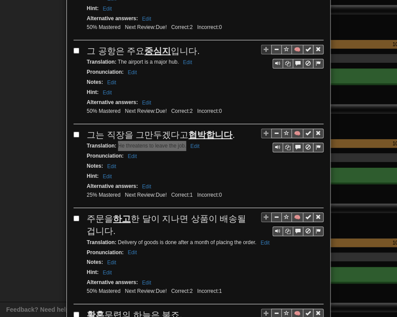
scroll to position [923, 0]
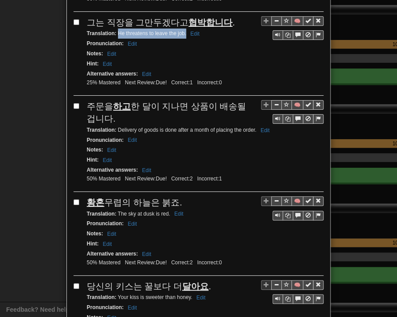
drag, startPoint x: 83, startPoint y: 74, endPoint x: 103, endPoint y: 92, distance: 27.4
click at [103, 100] on div "주문을 하고 한 달이 지나면 상품이 배송될 겁니다." at bounding box center [205, 112] width 237 height 25
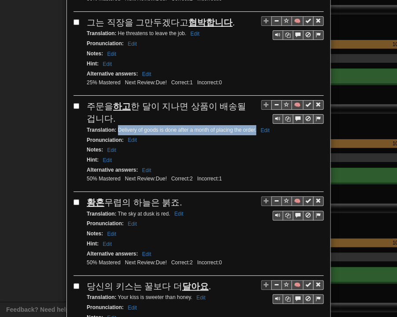
drag, startPoint x: 114, startPoint y: 97, endPoint x: 252, endPoint y: 100, distance: 138.1
click at [252, 127] on small "Translation : Delivery of goods is done after a month of placing the order. Edit" at bounding box center [179, 130] width 185 height 6
drag, startPoint x: 84, startPoint y: 171, endPoint x: 179, endPoint y: 173, distance: 94.5
click at [179, 197] on div "황혼 무렵의 하늘은 붉죠." at bounding box center [205, 203] width 237 height 13
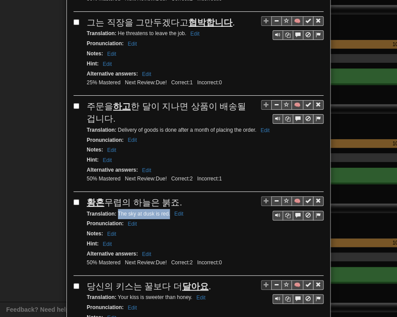
drag, startPoint x: 114, startPoint y: 181, endPoint x: 166, endPoint y: 183, distance: 51.5
click at [166, 211] on small "Translation : The sky at dusk is red. Edit" at bounding box center [136, 214] width 99 height 6
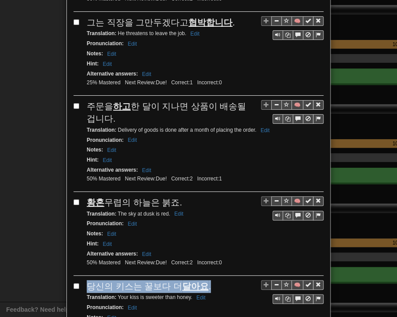
drag, startPoint x: 83, startPoint y: 254, endPoint x: 205, endPoint y: 251, distance: 122.7
click at [205, 280] on div "🧠 당신의 키스는 꿀보다 더 달아요 . Translation : Your kiss is sweeter than honey. Edit Pronu…" at bounding box center [198, 320] width 250 height 80
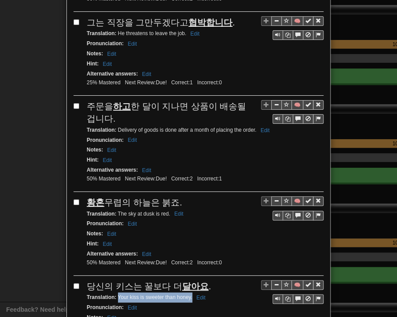
drag, startPoint x: 114, startPoint y: 263, endPoint x: 188, endPoint y: 264, distance: 74.3
click at [188, 295] on small "Translation : Your kiss is sweeter than honey. Edit" at bounding box center [147, 298] width 121 height 6
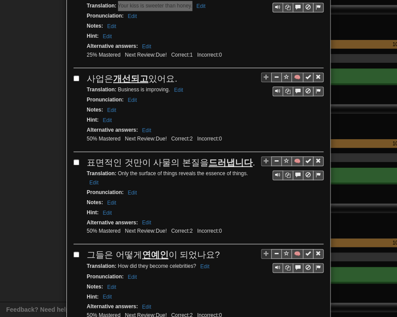
scroll to position [1231, 0]
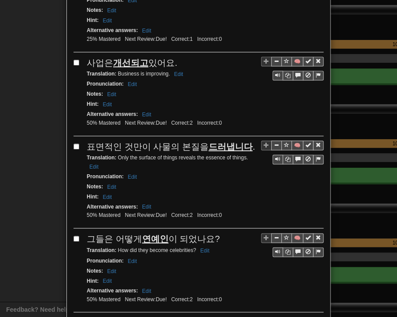
drag, startPoint x: 84, startPoint y: 27, endPoint x: 173, endPoint y: 26, distance: 88.8
click at [173, 57] on div "사업은 개선되고 있어요." at bounding box center [205, 63] width 237 height 13
drag, startPoint x: 114, startPoint y: 39, endPoint x: 166, endPoint y: 40, distance: 52.3
click at [166, 71] on small "Translation : Business is improving. Edit" at bounding box center [136, 74] width 99 height 6
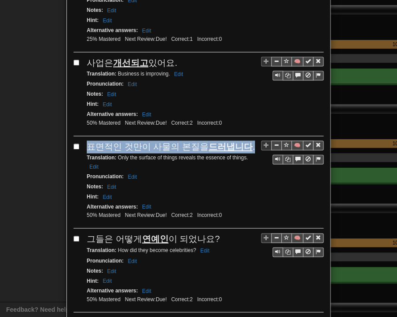
drag, startPoint x: 84, startPoint y: 109, endPoint x: 243, endPoint y: 114, distance: 159.7
click at [243, 141] on div "표면적인 것만이 사물의 본질을 드러냅니다 ." at bounding box center [205, 147] width 237 height 13
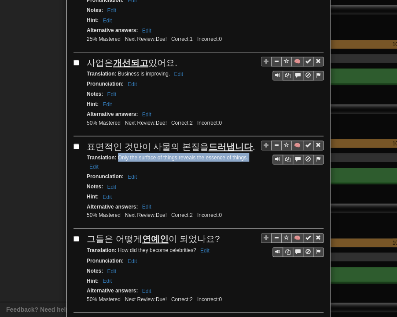
drag, startPoint x: 114, startPoint y: 122, endPoint x: 244, endPoint y: 124, distance: 130.1
click at [244, 153] on div "Translation : Only the surface of things reveals the essence of things. Edit" at bounding box center [205, 162] width 237 height 19
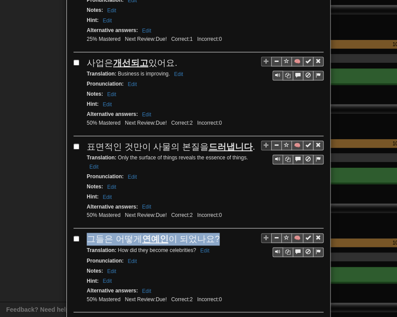
drag, startPoint x: 84, startPoint y: 199, endPoint x: 209, endPoint y: 200, distance: 125.3
click at [209, 233] on div "그들은 어떻게 연예인 이 되었나요?" at bounding box center [205, 239] width 237 height 13
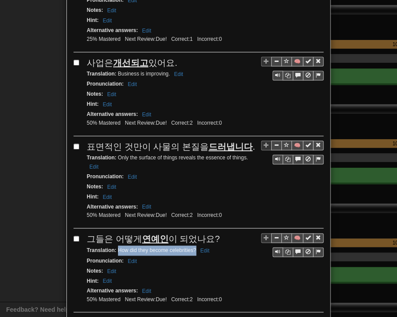
drag, startPoint x: 114, startPoint y: 211, endPoint x: 191, endPoint y: 212, distance: 77.4
click at [191, 247] on small "Translation : How did they become celebrities? Edit" at bounding box center [149, 250] width 125 height 6
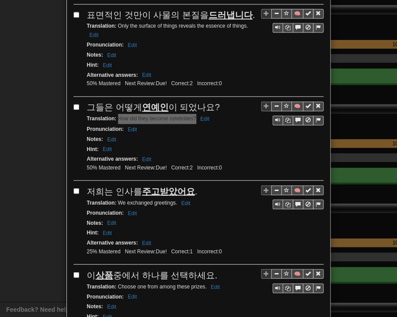
scroll to position [1407, 0]
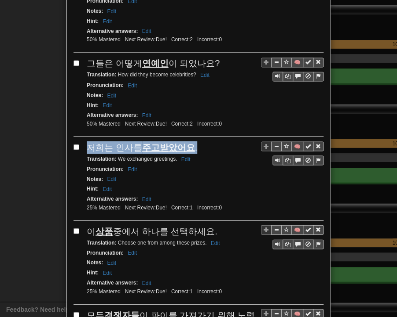
drag, startPoint x: 84, startPoint y: 107, endPoint x: 187, endPoint y: 110, distance: 102.5
click at [187, 142] on span "저희는 인사를 주고받았어요 ." at bounding box center [142, 147] width 110 height 10
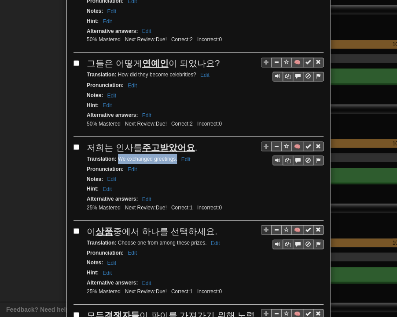
drag, startPoint x: 114, startPoint y: 117, endPoint x: 173, endPoint y: 118, distance: 58.5
click at [173, 156] on small "Translation : We exchanged greetings. Edit" at bounding box center [140, 159] width 106 height 6
drag, startPoint x: 83, startPoint y: 190, endPoint x: 207, endPoint y: 188, distance: 123.5
click at [209, 225] on div "이 상품 중에서 하나를 선택하세요." at bounding box center [205, 231] width 237 height 13
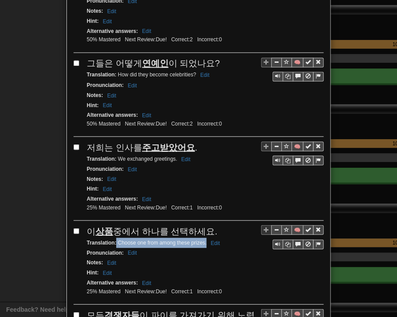
drag, startPoint x: 113, startPoint y: 200, endPoint x: 203, endPoint y: 202, distance: 90.1
click at [203, 240] on small "Translation : Choose one from among these prizes. Edit" at bounding box center [154, 243] width 135 height 6
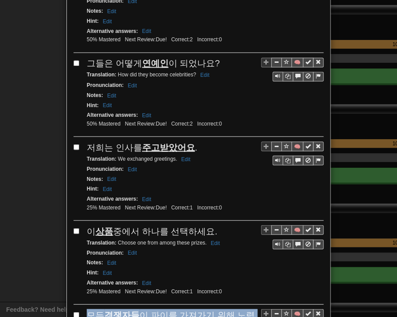
drag, startPoint x: 85, startPoint y: 269, endPoint x: 133, endPoint y: 282, distance: 49.5
click at [133, 309] on div "모든 경쟁자들 이 파이를 가져가기 위해 노력하고 있습니다." at bounding box center [205, 321] width 237 height 25
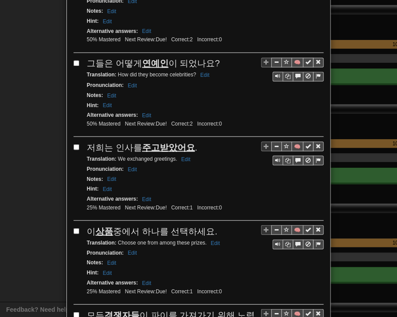
drag, startPoint x: 114, startPoint y: 293, endPoint x: 244, endPoint y: 295, distance: 130.6
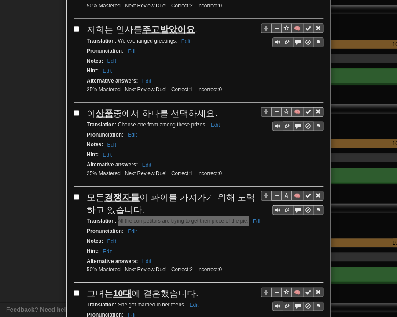
scroll to position [1602, 0]
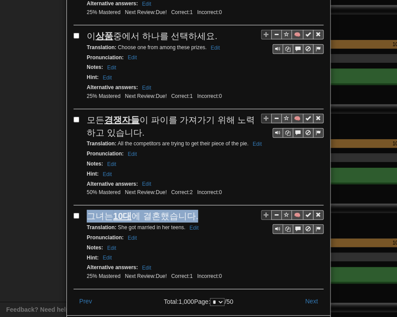
drag, startPoint x: 84, startPoint y: 169, endPoint x: 185, endPoint y: 171, distance: 100.3
click at [190, 210] on div "그녀는 10대 에 결혼했습니다." at bounding box center [205, 216] width 237 height 13
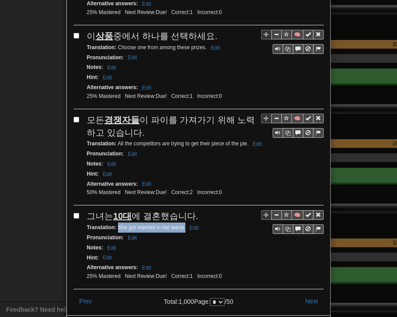
drag, startPoint x: 114, startPoint y: 182, endPoint x: 181, endPoint y: 182, distance: 66.8
click at [181, 225] on small "Translation : She got married in her teens. Edit" at bounding box center [144, 228] width 114 height 6
click at [304, 294] on button "Next" at bounding box center [311, 301] width 24 height 15
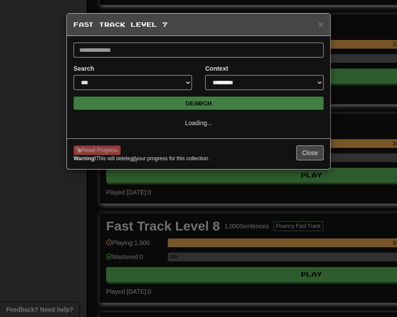
select select "*"
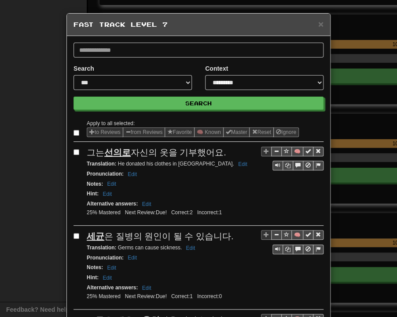
drag, startPoint x: 84, startPoint y: 153, endPoint x: 218, endPoint y: 155, distance: 133.6
click at [218, 155] on div "그는 선의로 자신의 옷을 기부했어요." at bounding box center [205, 152] width 237 height 13
drag, startPoint x: 113, startPoint y: 163, endPoint x: 194, endPoint y: 164, distance: 81.8
click at [194, 164] on small "Translation : He donated his clothes in goodwill. Edit" at bounding box center [168, 164] width 163 height 6
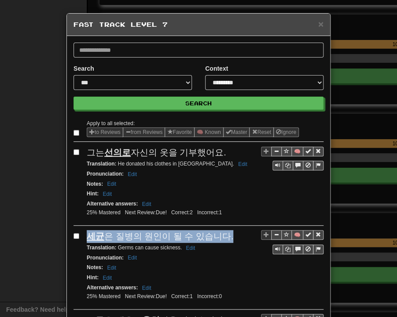
drag, startPoint x: 83, startPoint y: 232, endPoint x: 219, endPoint y: 233, distance: 136.7
click at [222, 231] on div "🧠 세균 은 질병의 원인이 될 수 있습니다. Translation : Germs can cause sickness. Edit Pronuncia…" at bounding box center [198, 270] width 250 height 80
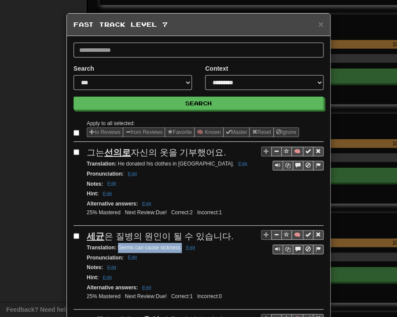
drag, startPoint x: 114, startPoint y: 245, endPoint x: 178, endPoint y: 246, distance: 63.3
click at [178, 246] on small "Translation : Germs can cause sickness. Edit" at bounding box center [142, 248] width 111 height 6
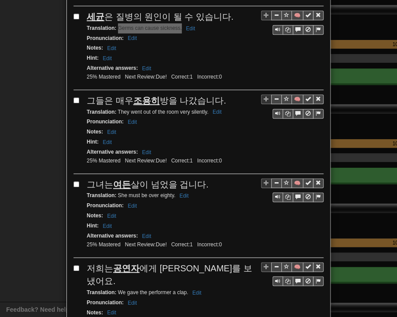
scroll to position [264, 0]
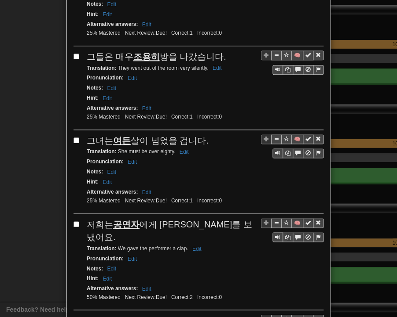
drag, startPoint x: 84, startPoint y: 53, endPoint x: 217, endPoint y: 52, distance: 132.8
click at [217, 52] on div "그들은 매우 조용히 방을 나갔습니다." at bounding box center [205, 57] width 237 height 13
drag, startPoint x: 114, startPoint y: 64, endPoint x: 204, endPoint y: 65, distance: 90.1
click at [204, 65] on small "Translation : They went out of the room very silently. Edit" at bounding box center [155, 68] width 137 height 6
drag, startPoint x: 86, startPoint y: 132, endPoint x: 204, endPoint y: 132, distance: 117.8
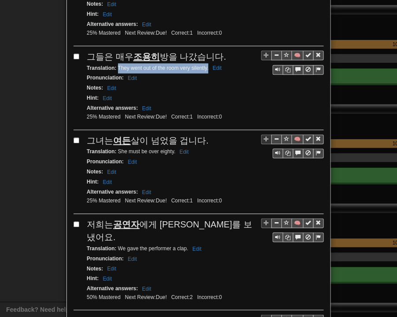
click at [204, 135] on div "그녀는 여든 살이 넘었을 겁니다." at bounding box center [205, 141] width 237 height 13
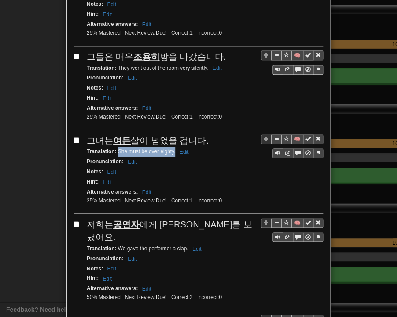
drag, startPoint x: 114, startPoint y: 147, endPoint x: 171, endPoint y: 146, distance: 57.2
click at [171, 149] on small "Translation : She must be over eighty. Edit" at bounding box center [139, 152] width 104 height 6
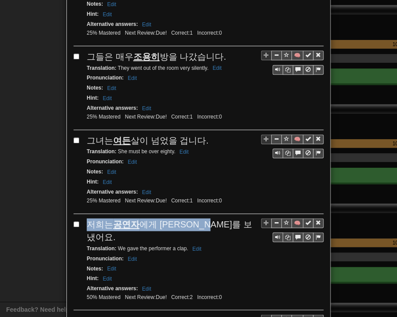
drag, startPoint x: 84, startPoint y: 215, endPoint x: 215, endPoint y: 215, distance: 130.1
click at [215, 218] on div "저희는 공연자 에게 [PERSON_NAME]를 보냈어요." at bounding box center [205, 230] width 237 height 25
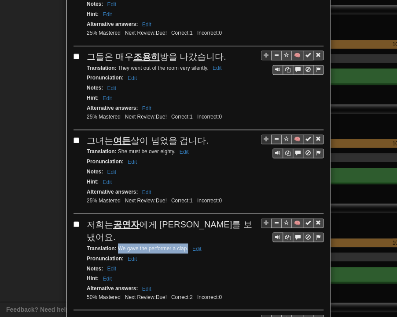
drag, startPoint x: 113, startPoint y: 226, endPoint x: 184, endPoint y: 229, distance: 70.8
click at [184, 245] on small "Translation : We gave the performer a clap. Edit" at bounding box center [145, 248] width 117 height 6
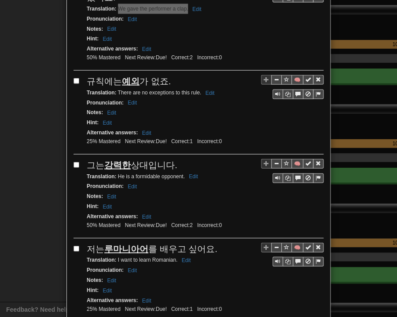
scroll to position [528, 0]
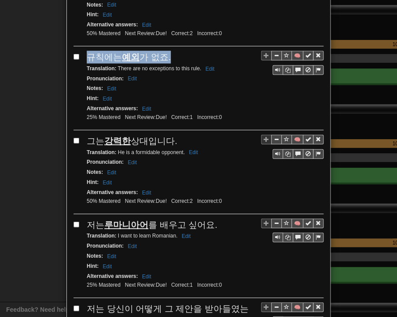
drag, startPoint x: 83, startPoint y: 37, endPoint x: 164, endPoint y: 31, distance: 80.6
click at [164, 51] on div "규칙에는 예외 가 없죠." at bounding box center [205, 57] width 237 height 13
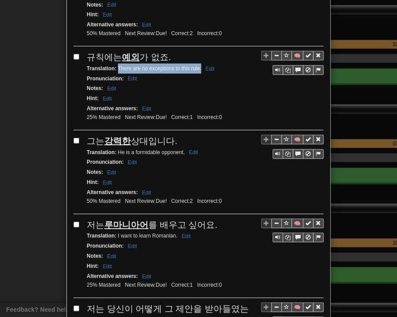
drag, startPoint x: 114, startPoint y: 46, endPoint x: 195, endPoint y: 48, distance: 81.4
click at [196, 64] on div "Translation : There are no exceptions to this rule. Edit" at bounding box center [205, 69] width 237 height 10
drag, startPoint x: 84, startPoint y: 117, endPoint x: 171, endPoint y: 115, distance: 87.1
click at [171, 135] on div "그는 강력한 상대입니다." at bounding box center [205, 141] width 237 height 13
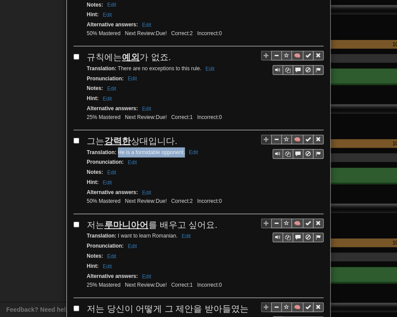
drag, startPoint x: 113, startPoint y: 127, endPoint x: 181, endPoint y: 130, distance: 67.7
click at [181, 149] on small "Translation : He is a formidable opponent. Edit" at bounding box center [144, 152] width 114 height 6
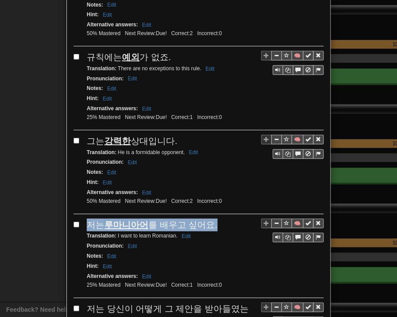
drag, startPoint x: 84, startPoint y: 199, endPoint x: 208, endPoint y: 203, distance: 124.5
click at [208, 219] on div "저는 루마니아어 를 배우고 싶어요." at bounding box center [205, 225] width 237 height 13
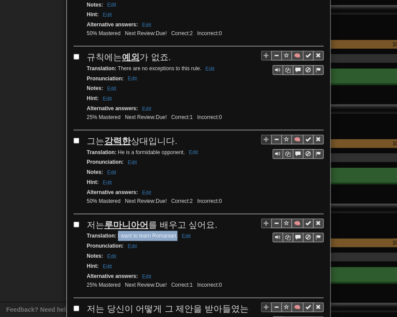
drag, startPoint x: 113, startPoint y: 211, endPoint x: 173, endPoint y: 213, distance: 59.8
click at [173, 233] on small "Translation : I want to learn Romanian. Edit" at bounding box center [140, 236] width 106 height 6
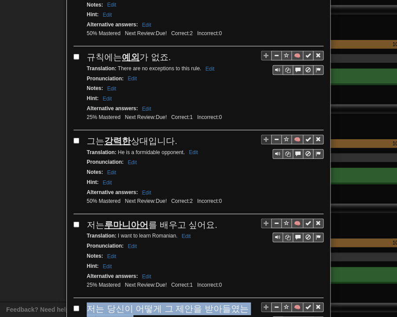
drag, startPoint x: 84, startPoint y: 280, endPoint x: 113, endPoint y: 292, distance: 31.3
click at [113, 303] on div "저는 당신이 어떻게 그 제안을 받아들였는지 놀랐어요 ." at bounding box center [205, 315] width 237 height 25
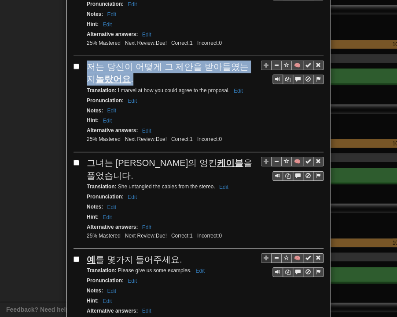
scroll to position [791, 0]
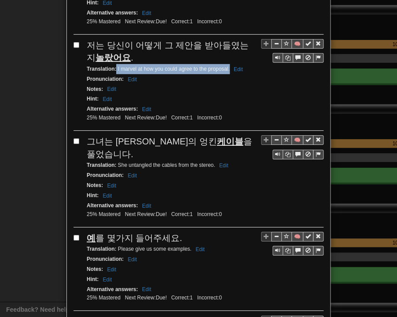
drag, startPoint x: 113, startPoint y: 41, endPoint x: 225, endPoint y: 44, distance: 112.6
click at [225, 66] on small "Translation : I marvel at how you could agree to the proposal. Edit" at bounding box center [166, 69] width 159 height 6
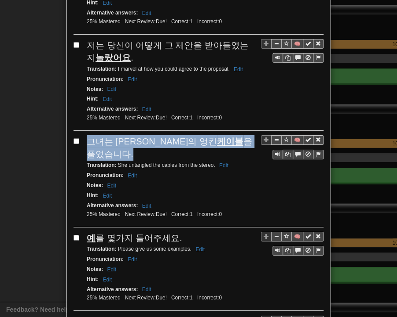
drag, startPoint x: 84, startPoint y: 112, endPoint x: 250, endPoint y: 115, distance: 165.8
click at [250, 135] on div "그녀는 [PERSON_NAME]의 엉킨 케이블 을 풀었습니다." at bounding box center [205, 147] width 237 height 25
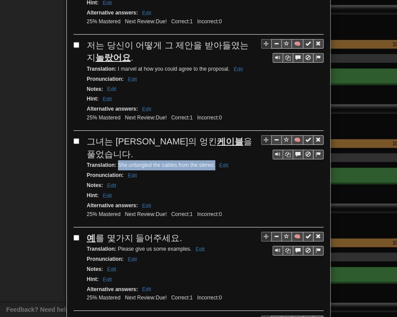
drag, startPoint x: 113, startPoint y: 124, endPoint x: 211, endPoint y: 128, distance: 97.7
click at [211, 160] on div "Translation : She untangled the cables from the stereo. Edit" at bounding box center [205, 165] width 237 height 10
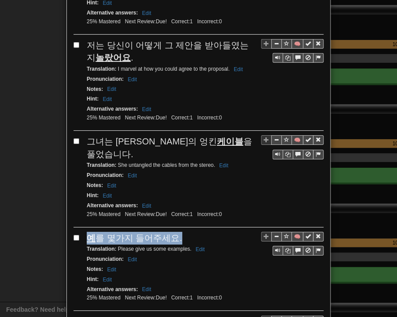
drag, startPoint x: 83, startPoint y: 196, endPoint x: 188, endPoint y: 190, distance: 105.7
click at [190, 232] on div "🧠 예 를 몇가지 들어주세요. Translation : Please give us some examples. Edit Pronunciation…" at bounding box center [198, 272] width 250 height 80
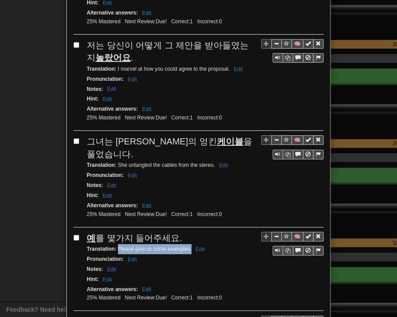
drag, startPoint x: 114, startPoint y: 207, endPoint x: 187, endPoint y: 206, distance: 73.4
click at [187, 246] on small "Translation : Please give us some examples. Edit" at bounding box center [147, 249] width 120 height 6
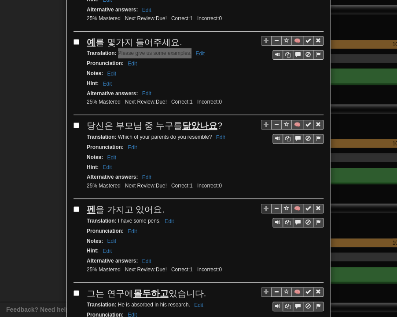
scroll to position [1011, 0]
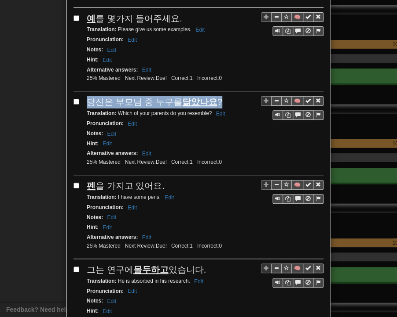
drag, startPoint x: 84, startPoint y: 58, endPoint x: 214, endPoint y: 58, distance: 130.1
click at [214, 96] on div "🧠 당신은 부모님 중 누구를 닮았나요 ? Translation : Which of your parents do you resemble? Edi…" at bounding box center [198, 136] width 250 height 80
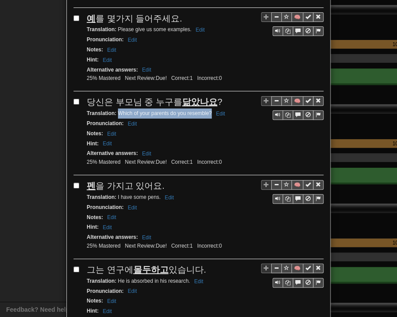
drag, startPoint x: 113, startPoint y: 69, endPoint x: 206, endPoint y: 69, distance: 92.3
click at [207, 110] on small "Translation : Which of your parents do you resemble? Edit" at bounding box center [157, 113] width 141 height 6
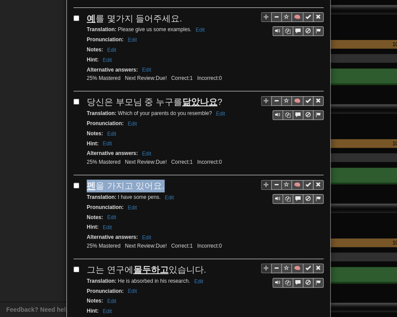
drag, startPoint x: 84, startPoint y: 138, endPoint x: 156, endPoint y: 138, distance: 72.1
click at [156, 180] on div "펜 을 가지고 있어요." at bounding box center [205, 186] width 237 height 13
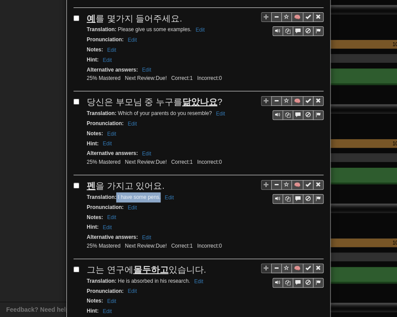
drag, startPoint x: 113, startPoint y: 151, endPoint x: 157, endPoint y: 153, distance: 44.0
click at [157, 193] on div "Translation : I have some pens. Edit" at bounding box center [205, 198] width 237 height 10
drag, startPoint x: 85, startPoint y: 222, endPoint x: 202, endPoint y: 222, distance: 116.9
click at [202, 264] on div "그는 연구에 몰두하고 있습니다." at bounding box center [205, 270] width 237 height 13
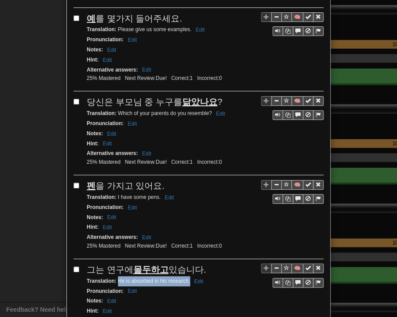
drag, startPoint x: 114, startPoint y: 233, endPoint x: 186, endPoint y: 234, distance: 72.1
click at [186, 278] on small "Translation : He is absorbed in his research. Edit" at bounding box center [146, 281] width 119 height 6
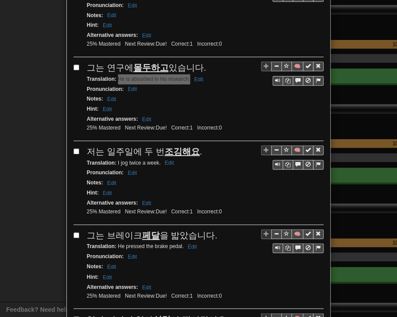
scroll to position [1231, 0]
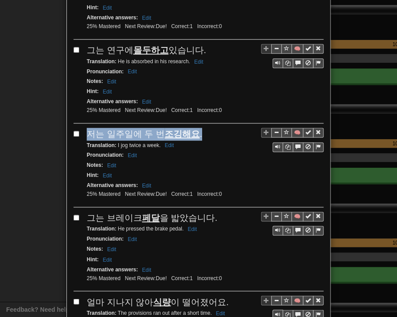
drag, startPoint x: 85, startPoint y: 87, endPoint x: 192, endPoint y: 86, distance: 107.3
click at [192, 128] on div "저는 일주일에 두 번 조깅해요 ." at bounding box center [205, 134] width 237 height 13
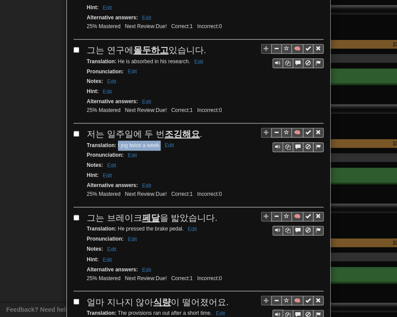
drag, startPoint x: 114, startPoint y: 96, endPoint x: 156, endPoint y: 96, distance: 42.2
click at [156, 142] on small "Translation : I jog twice a week. Edit" at bounding box center [132, 145] width 90 height 6
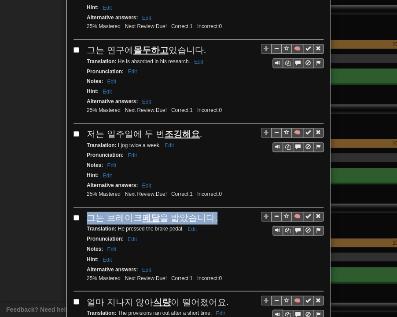
drag, startPoint x: 83, startPoint y: 166, endPoint x: 207, endPoint y: 169, distance: 124.4
click at [207, 212] on div "그는 브레이크 페달 을 밟았습니다." at bounding box center [205, 218] width 237 height 13
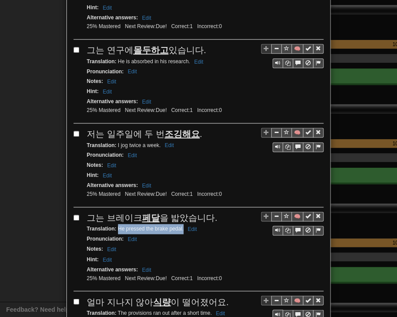
drag, startPoint x: 113, startPoint y: 176, endPoint x: 179, endPoint y: 178, distance: 66.0
click at [179, 226] on small "Translation : He pressed the brake pedal. Edit" at bounding box center [143, 229] width 113 height 6
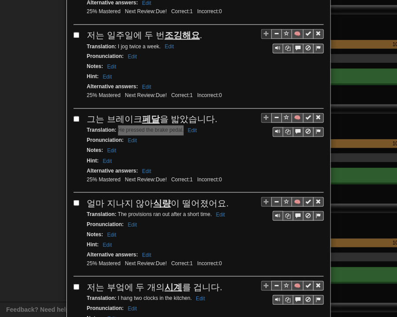
scroll to position [1451, 0]
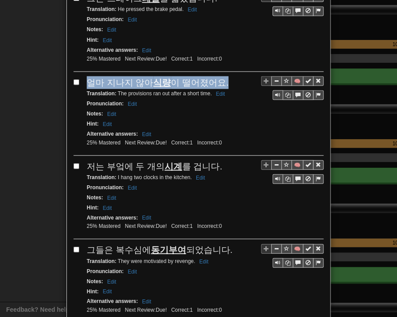
drag, startPoint x: 84, startPoint y: 29, endPoint x: 216, endPoint y: 29, distance: 131.9
click at [216, 76] on div "얼마 지나지 않아 식량 이 떨어졌어요." at bounding box center [205, 82] width 237 height 13
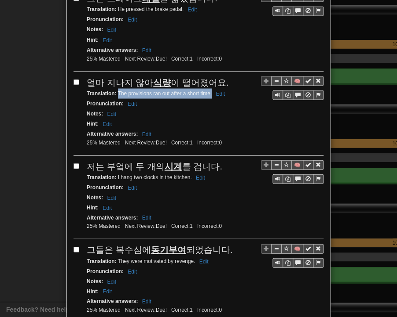
drag, startPoint x: 114, startPoint y: 39, endPoint x: 207, endPoint y: 40, distance: 93.2
click at [207, 90] on small "Translation : The provisions ran out after a short time. Edit" at bounding box center [157, 93] width 141 height 6
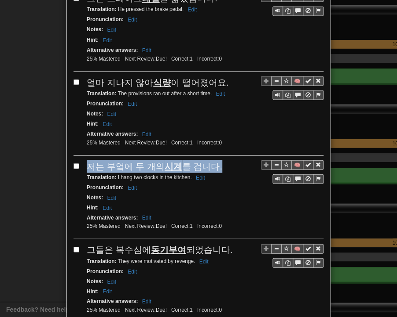
drag, startPoint x: 83, startPoint y: 108, endPoint x: 213, endPoint y: 114, distance: 130.3
click at [213, 160] on div "저는 부엌에 두 개의 시계 를 겁니다." at bounding box center [205, 166] width 237 height 13
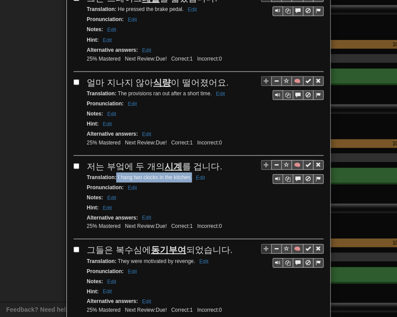
drag, startPoint x: 113, startPoint y: 123, endPoint x: 188, endPoint y: 124, distance: 74.7
click at [188, 174] on small "Translation : I hang two clocks in the kitchen. Edit" at bounding box center [147, 177] width 121 height 6
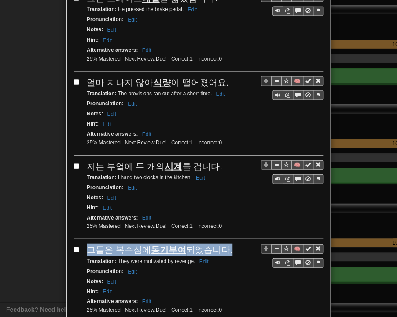
drag, startPoint x: 82, startPoint y: 196, endPoint x: 221, endPoint y: 194, distance: 138.9
click at [221, 244] on div "🧠 그들은 복수심에 동기부여 되었습니다. Translation : They were motivated by revenge. Edit Pronu…" at bounding box center [198, 284] width 250 height 80
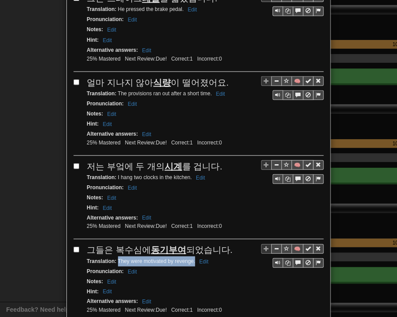
drag, startPoint x: 113, startPoint y: 205, endPoint x: 192, endPoint y: 204, distance: 78.2
click at [192, 258] on small "Translation : They were motivated by revenge. Edit" at bounding box center [149, 261] width 124 height 6
drag, startPoint x: 84, startPoint y: 274, endPoint x: 226, endPoint y: 276, distance: 141.6
drag, startPoint x: 113, startPoint y: 285, endPoint x: 206, endPoint y: 288, distance: 93.2
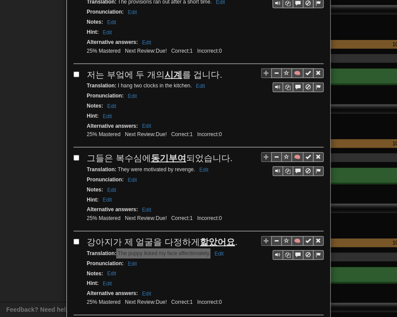
scroll to position [1556, 0]
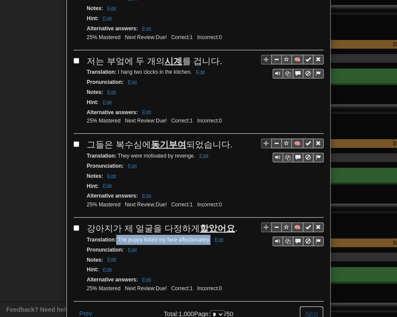
click at [299, 306] on button "Next" at bounding box center [311, 313] width 24 height 15
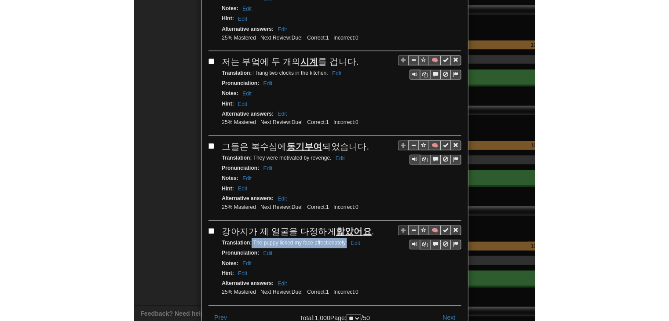
scroll to position [0, 0]
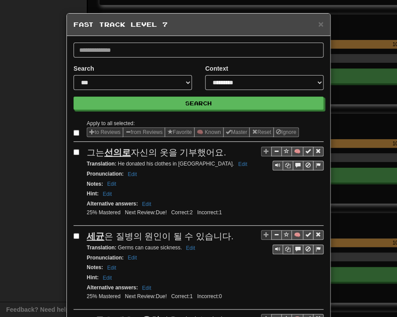
select select "**"
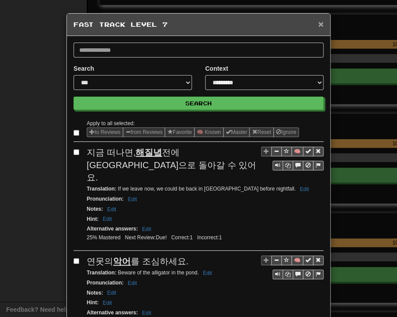
click at [319, 19] on span "×" at bounding box center [320, 24] width 5 height 10
